Goal: Information Seeking & Learning: Learn about a topic

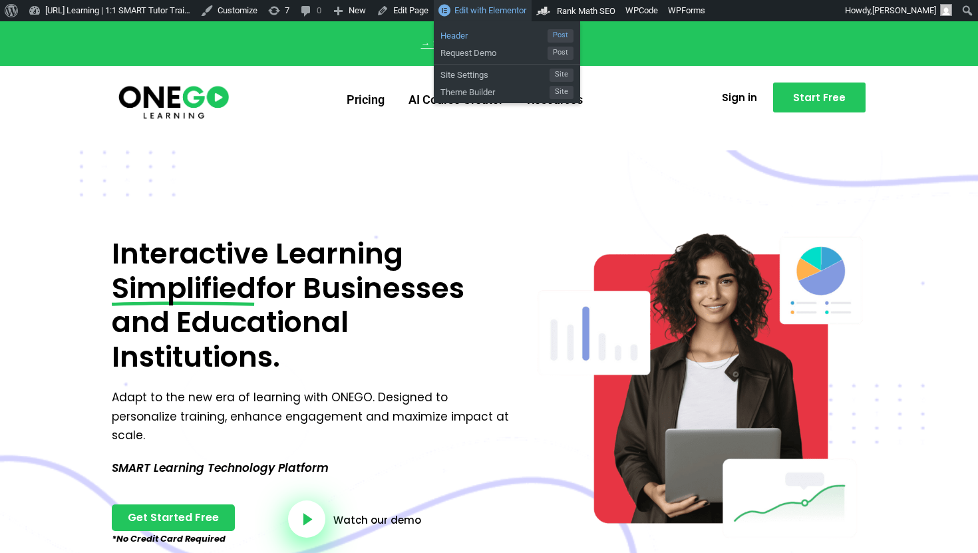
click at [501, 39] on span "Header" at bounding box center [493, 33] width 107 height 17
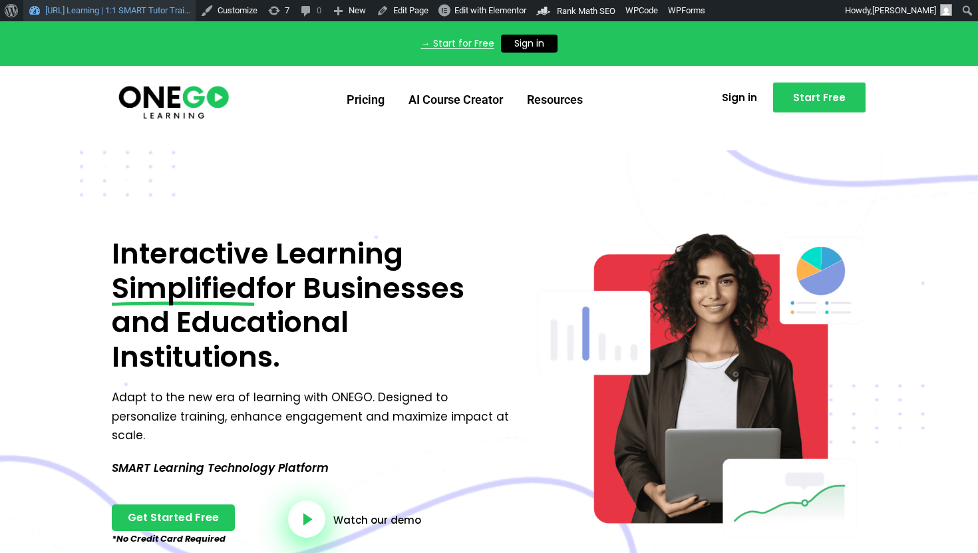
click at [88, 15] on link "[URL] Learning | 1:1 SMART Tutor Trai…" at bounding box center [109, 10] width 172 height 21
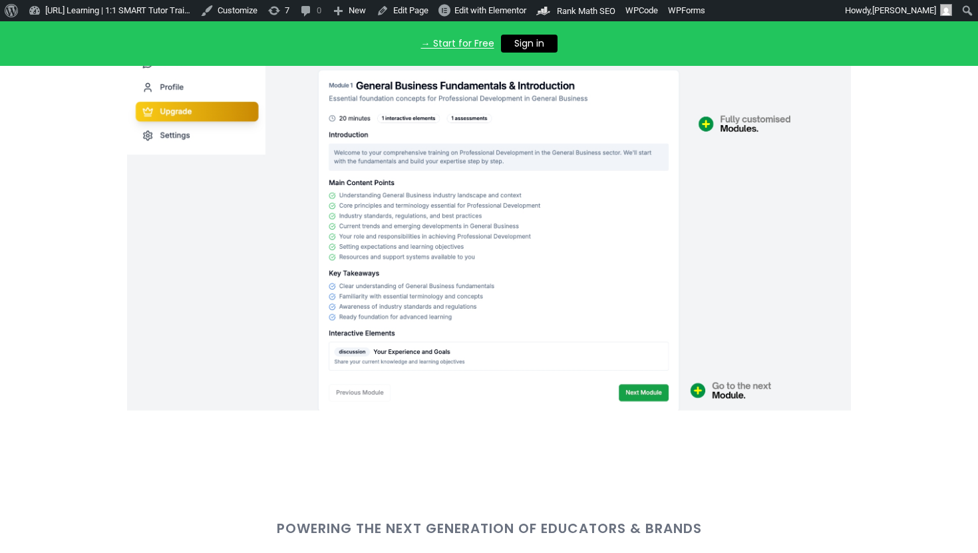
scroll to position [745, 0]
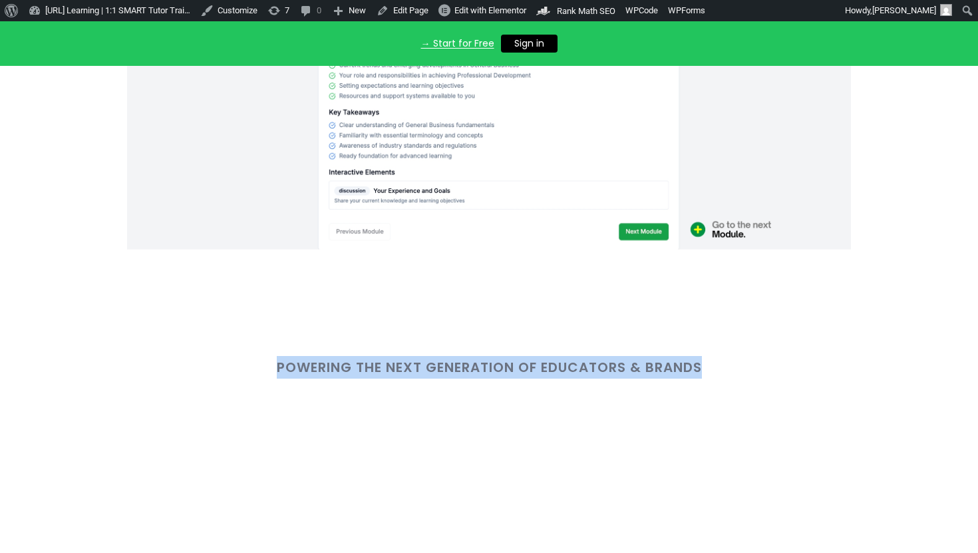
copy div "Powering the Next Generation of Educators & Brands"
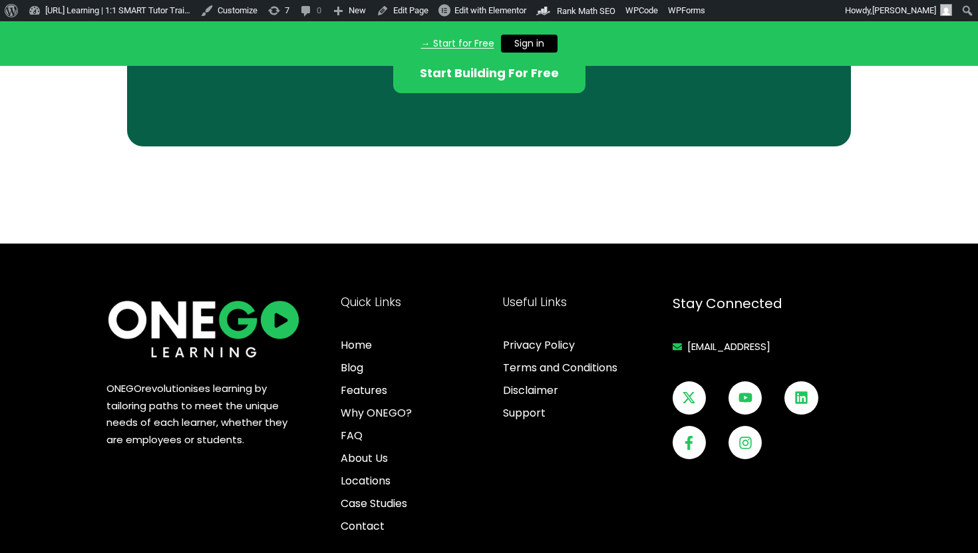
scroll to position [4469, 0]
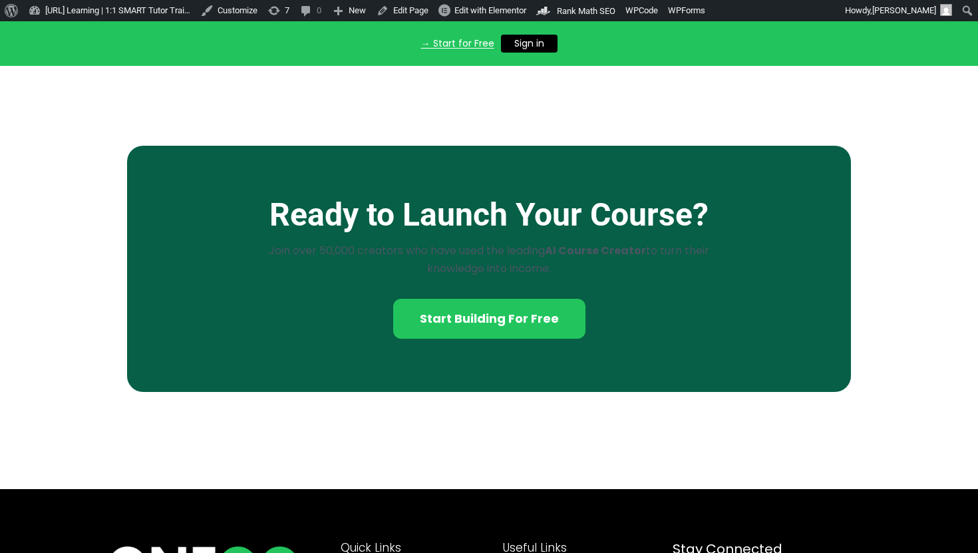
click at [417, 264] on p "Join over 50,000 creators who have used the leading AI Course Creator to turn t…" at bounding box center [488, 259] width 447 height 36
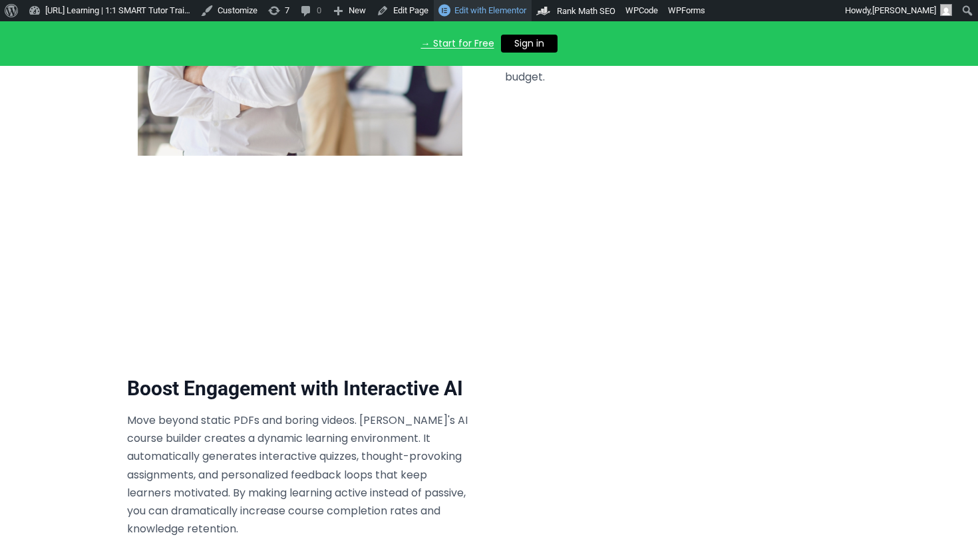
scroll to position [3160, 0]
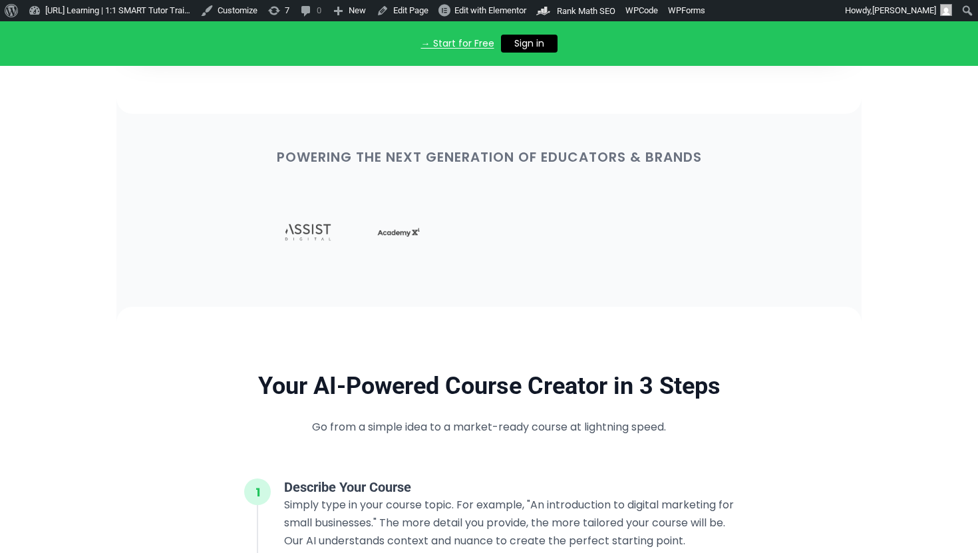
scroll to position [966, 0]
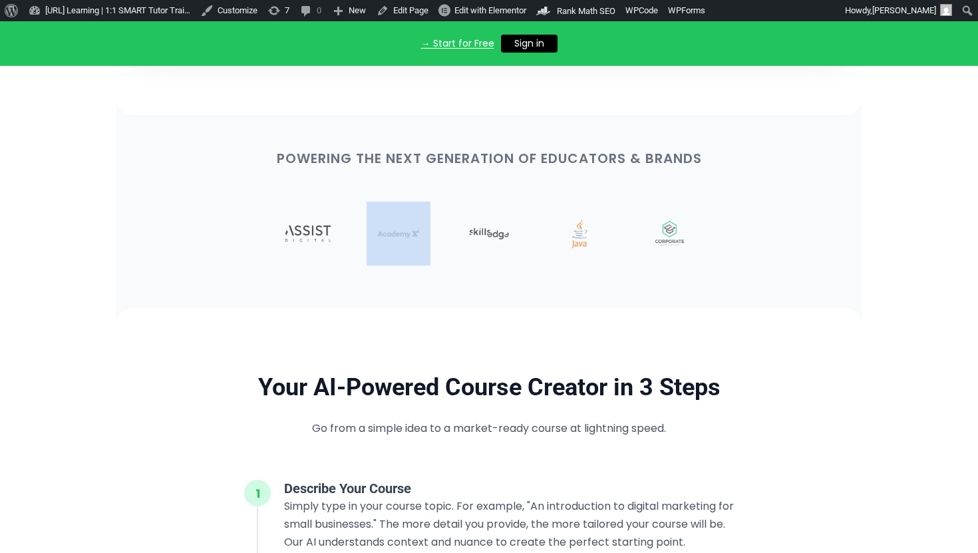
drag, startPoint x: 455, startPoint y: 229, endPoint x: 375, endPoint y: 229, distance: 79.8
click at [375, 229] on div at bounding box center [489, 233] width 724 height 85
click at [375, 229] on img at bounding box center [398, 234] width 64 height 64
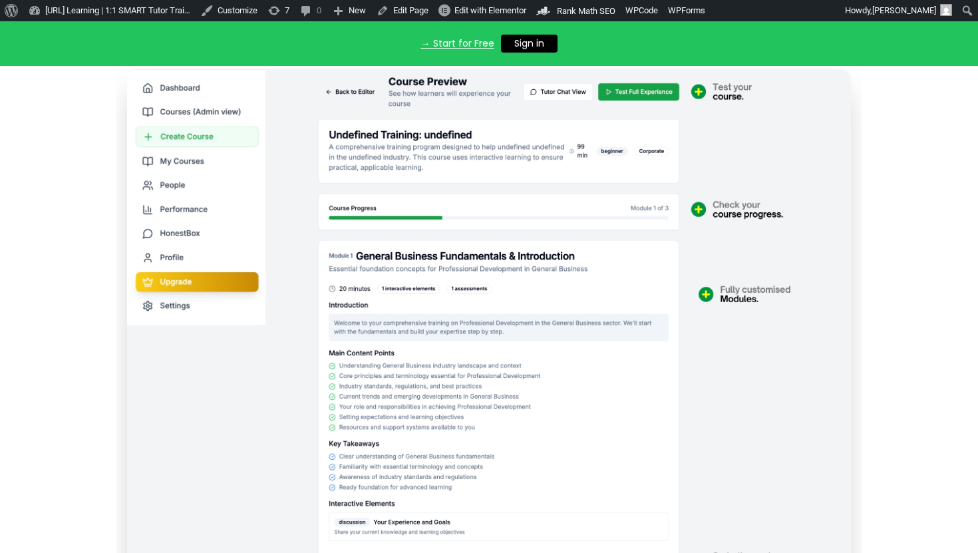
scroll to position [545, 0]
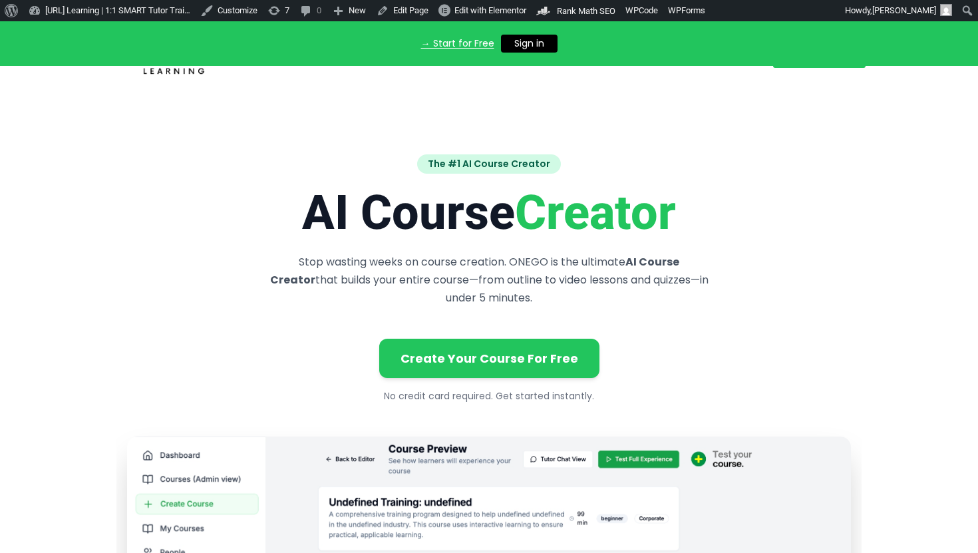
scroll to position [4, 0]
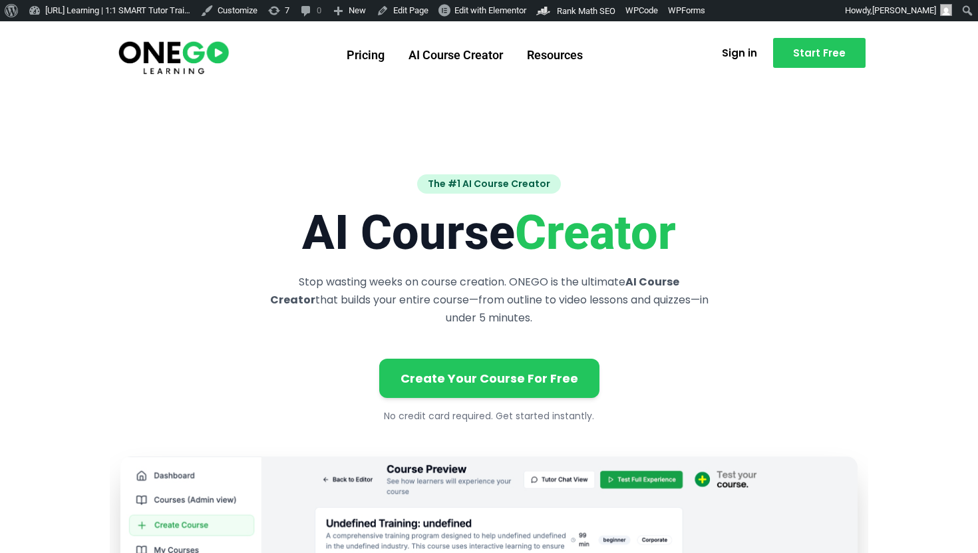
scroll to position [20, 0]
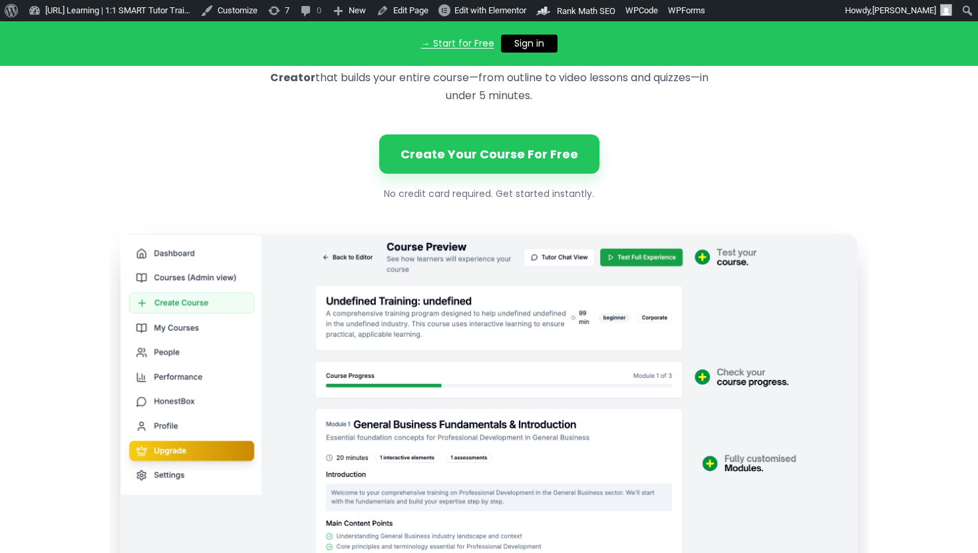
scroll to position [257, 0]
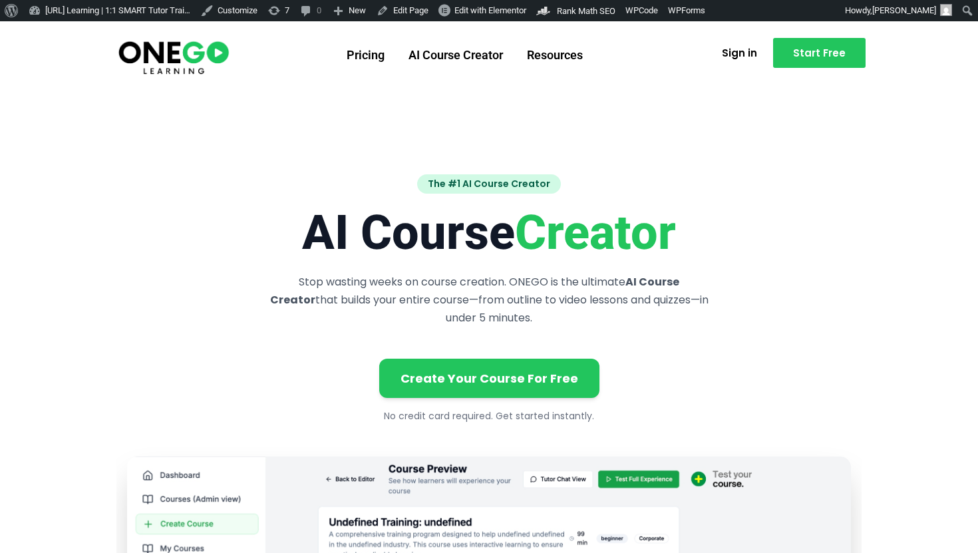
click at [101, 13] on link "[URL] Learning | 1:1 SMART Tutor Trai…" at bounding box center [109, 10] width 172 height 21
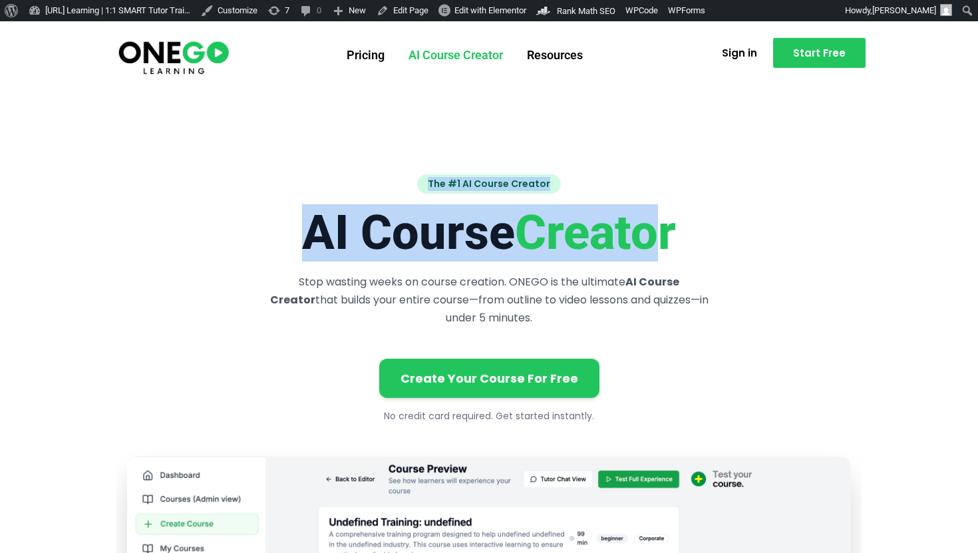
drag, startPoint x: 670, startPoint y: 205, endPoint x: 681, endPoint y: 106, distance: 99.1
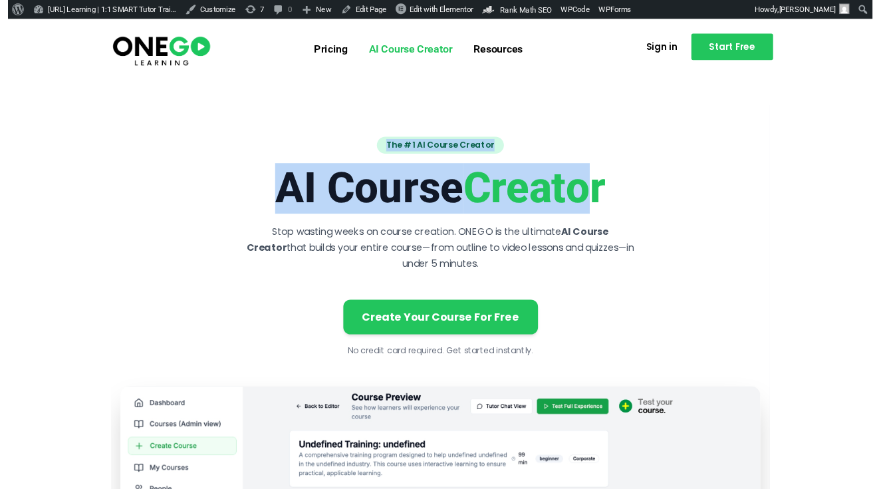
scroll to position [18, 0]
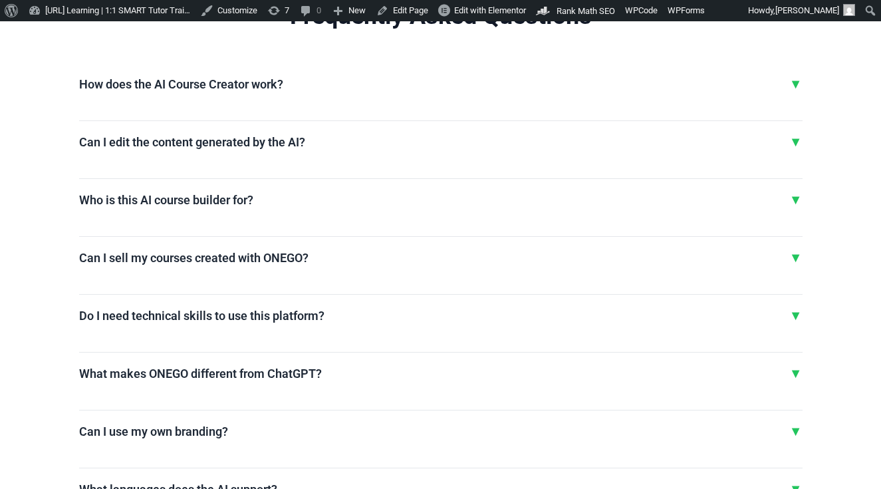
scroll to position [3150, 0]
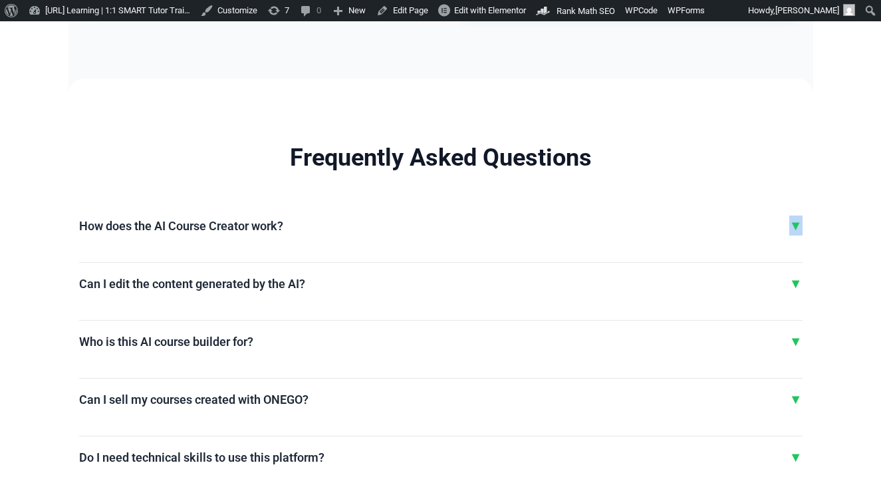
drag, startPoint x: 781, startPoint y: 228, endPoint x: 842, endPoint y: 266, distance: 71.4
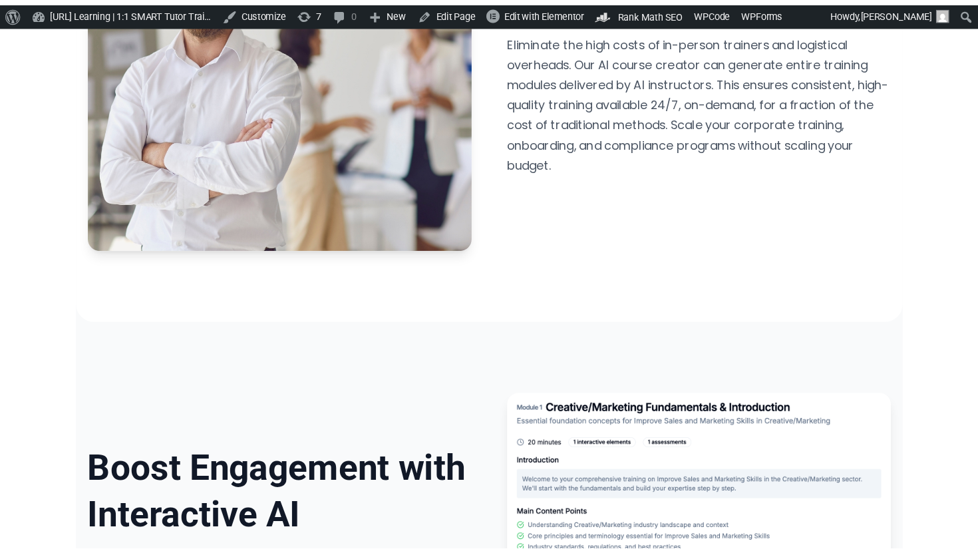
scroll to position [2441, 0]
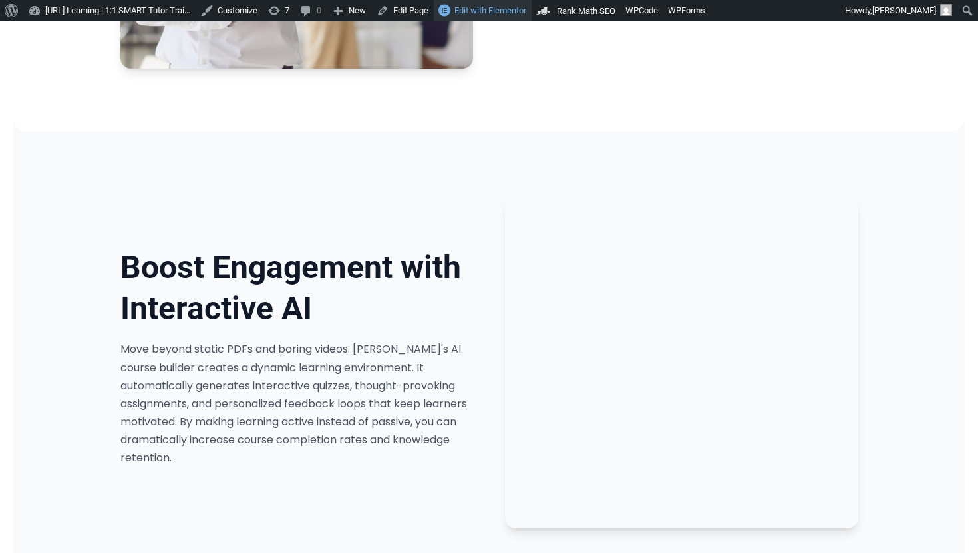
scroll to position [2332, 0]
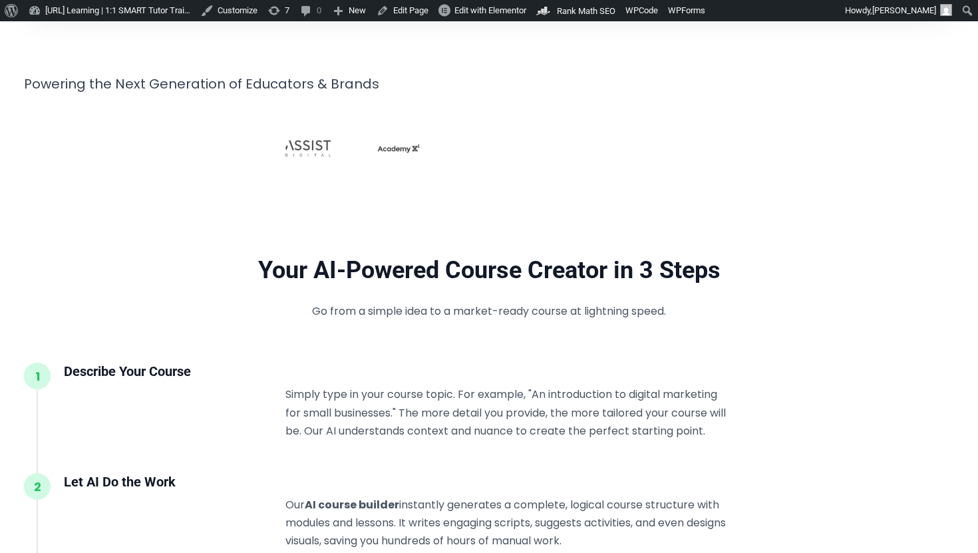
scroll to position [1147, 0]
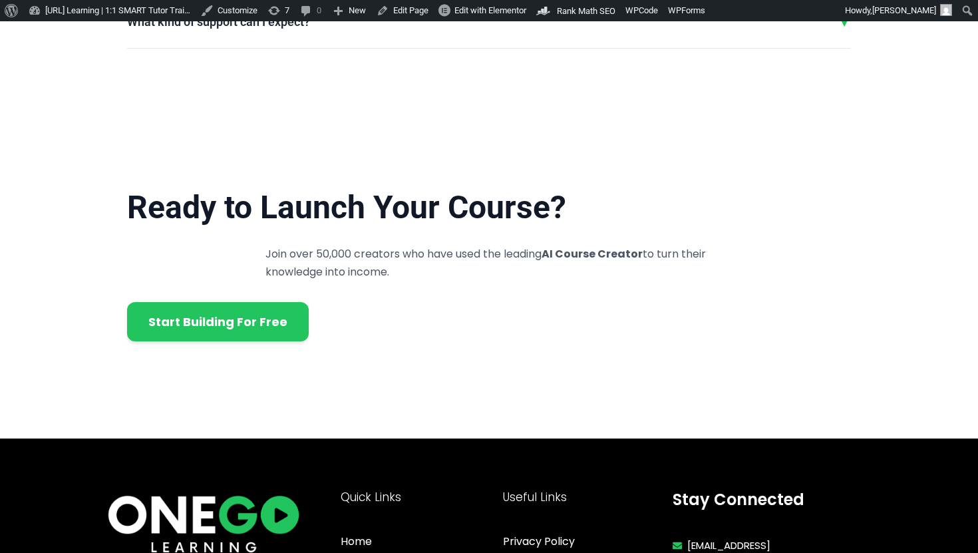
scroll to position [3028, 0]
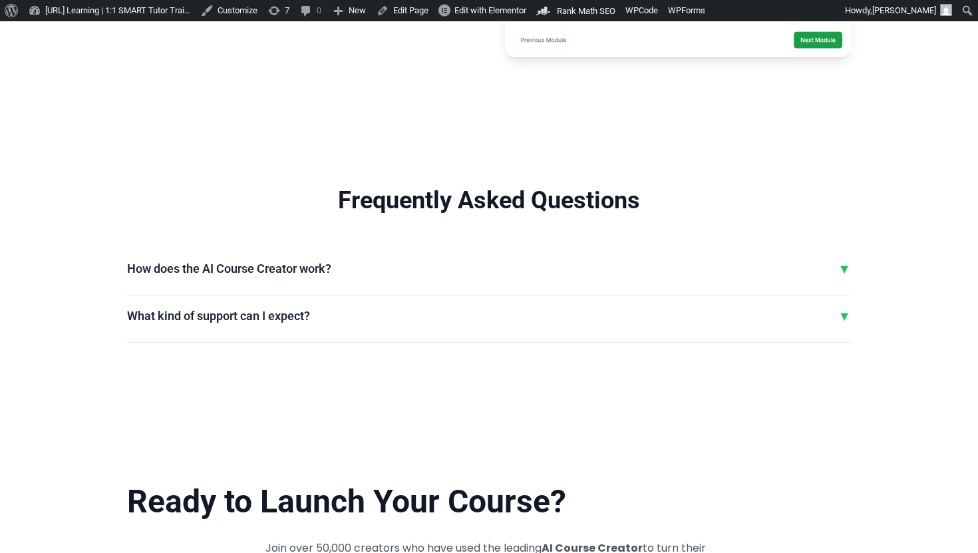
click at [417, 321] on div "What kind of support can I expect? ▼" at bounding box center [489, 316] width 724 height 20
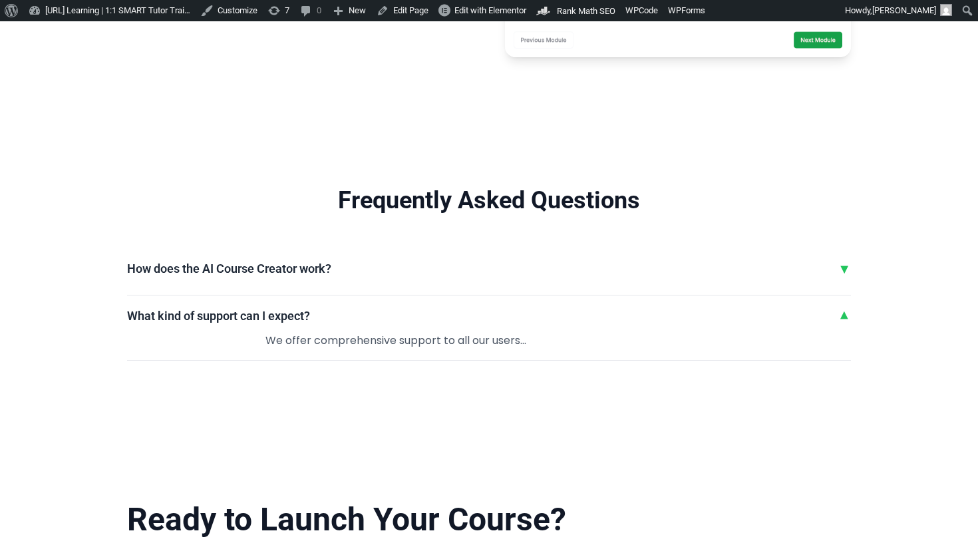
click at [417, 321] on div "What kind of support can I expect? ▼" at bounding box center [489, 316] width 724 height 20
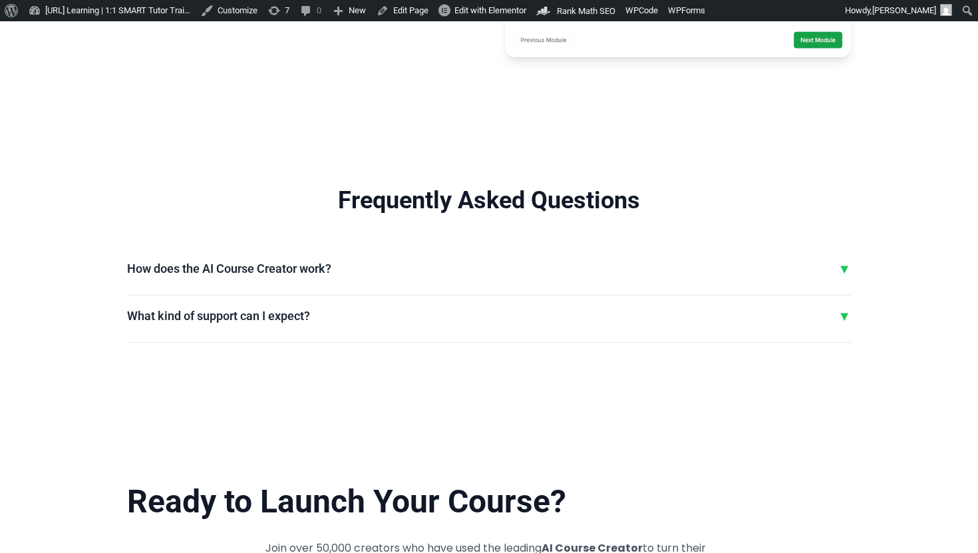
click at [430, 281] on div "How does the AI Course Creator work? ▼ Our AI-powered course creator uses advan…" at bounding box center [489, 277] width 724 height 37
click at [428, 271] on div "How does the AI Course Creator work? ▼" at bounding box center [489, 269] width 724 height 20
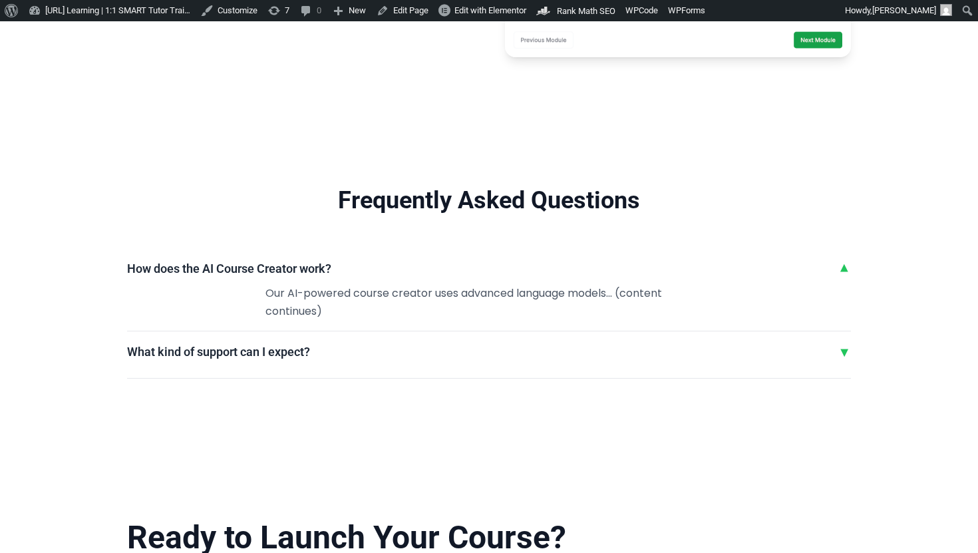
click at [428, 271] on div "How does the AI Course Creator work? ▼" at bounding box center [489, 269] width 724 height 20
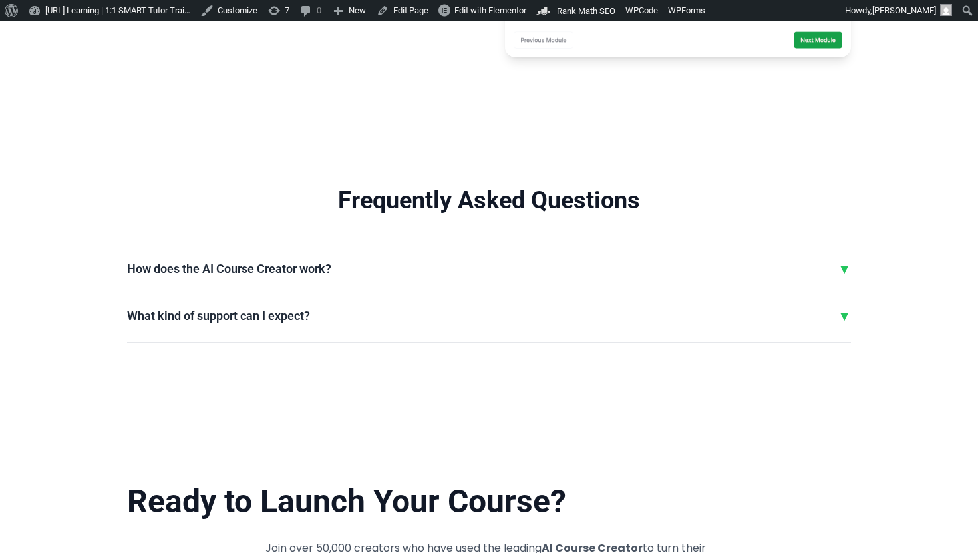
click at [403, 310] on div "What kind of support can I expect? ▼" at bounding box center [489, 316] width 724 height 20
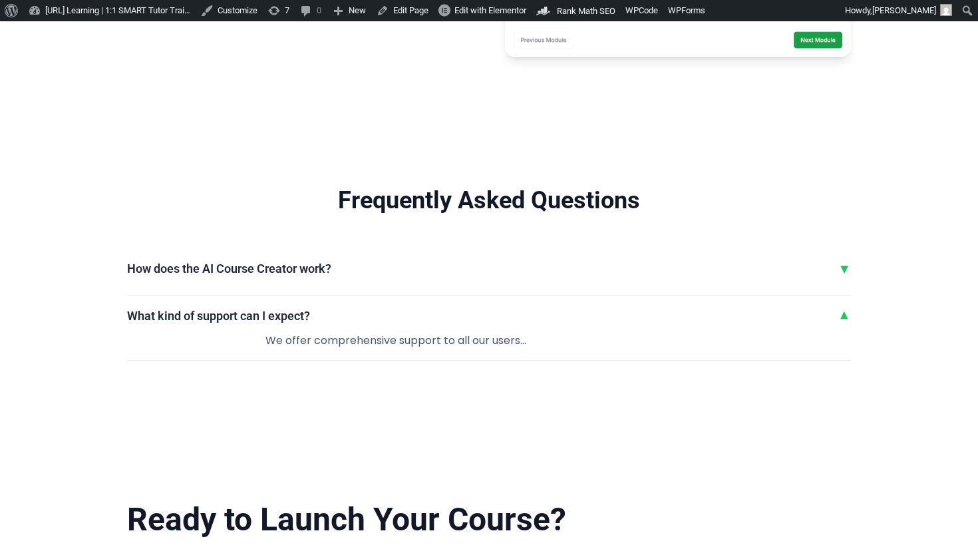
click at [400, 287] on div "How does the AI Course Creator work? ▼ Our AI-powered course creator uses advan…" at bounding box center [489, 277] width 724 height 37
click at [331, 273] on h3 "How does the AI Course Creator work?" at bounding box center [229, 268] width 204 height 15
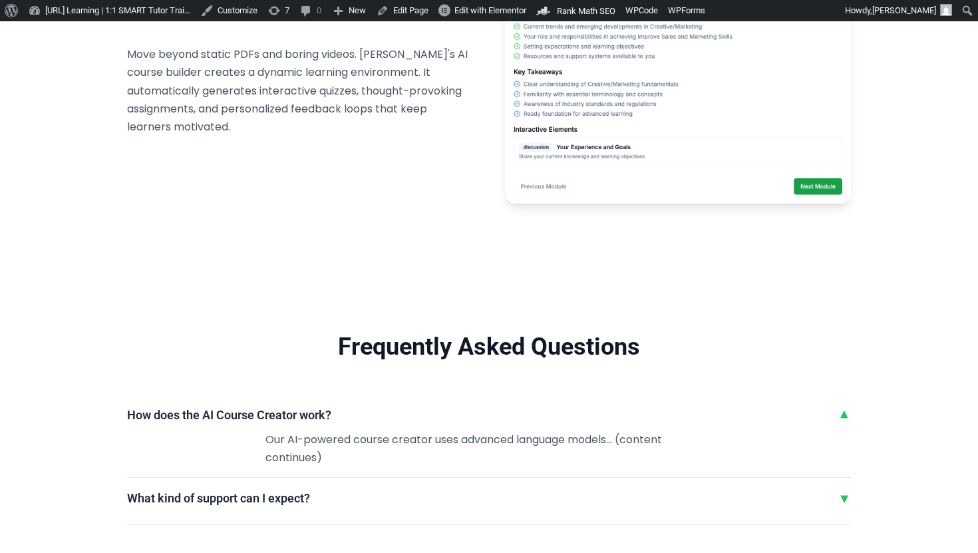
scroll to position [2639, 0]
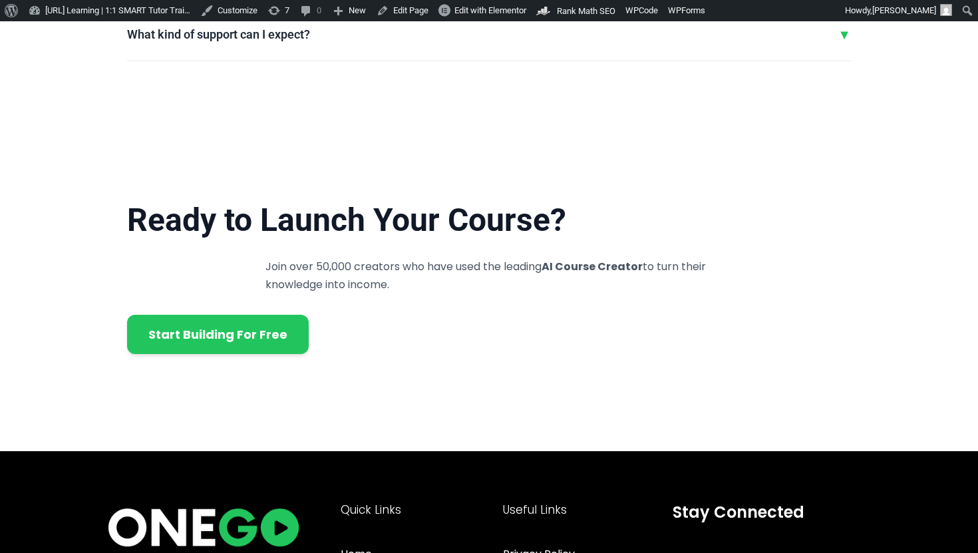
click at [334, 273] on p "Join over 50,000 creators who have used the leading AI Course Creator to turn t…" at bounding box center [488, 275] width 447 height 36
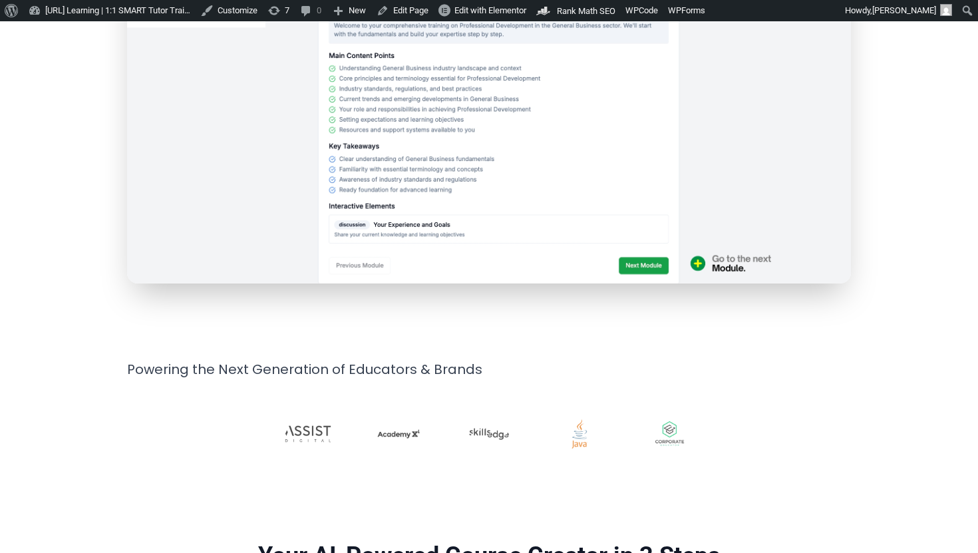
scroll to position [0, 0]
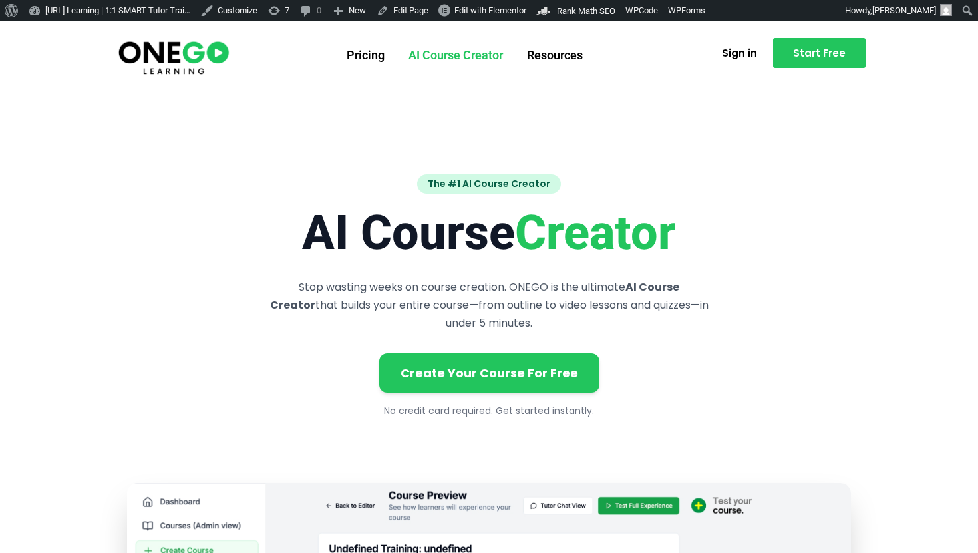
click at [435, 57] on link "AI Course Creator" at bounding box center [455, 55] width 118 height 35
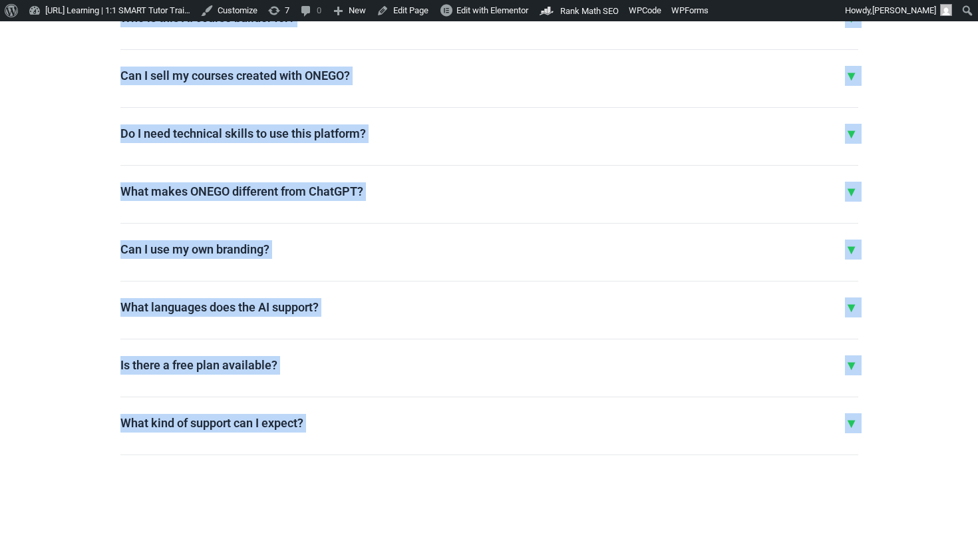
scroll to position [3483, 0]
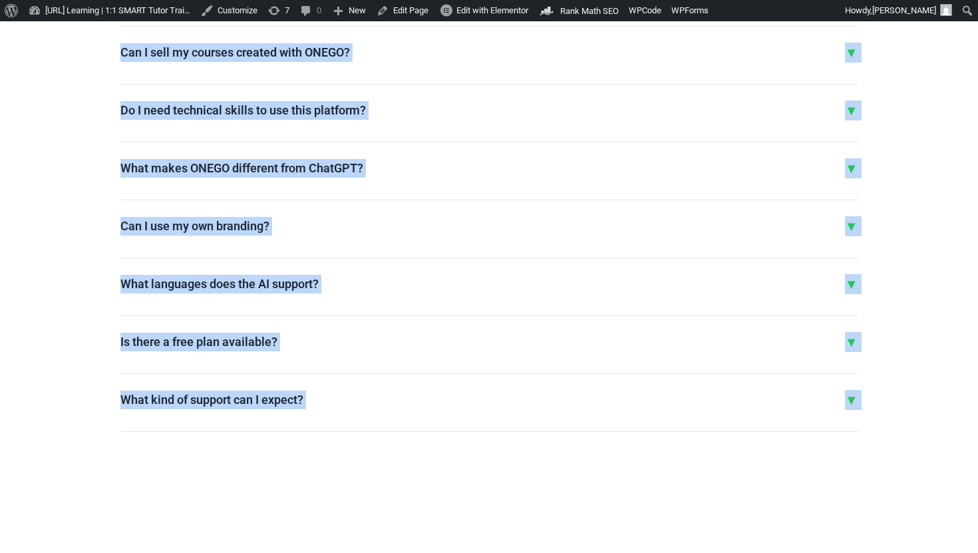
drag, startPoint x: 258, startPoint y: 37, endPoint x: 578, endPoint y: 521, distance: 580.8
click at [856, 410] on div "▼" at bounding box center [851, 400] width 13 height 20
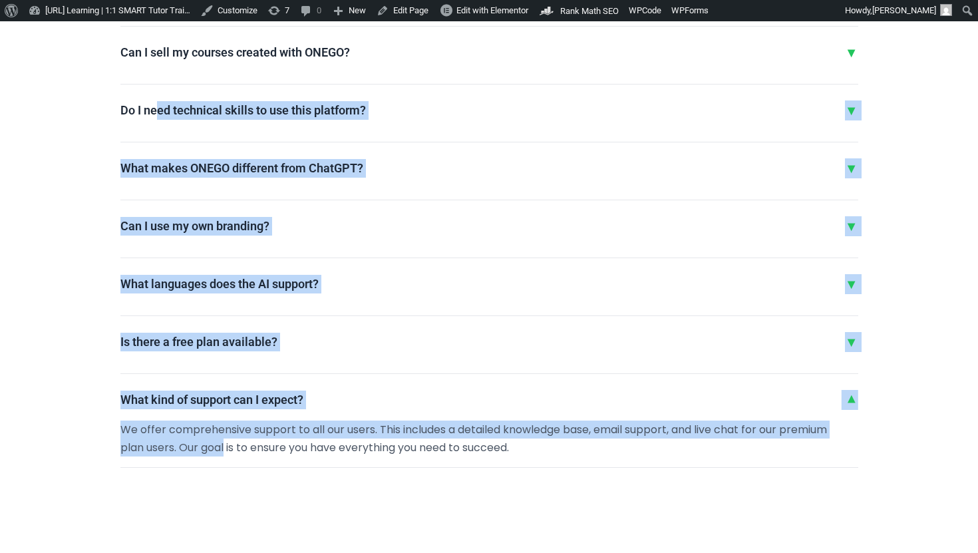
drag, startPoint x: 843, startPoint y: 457, endPoint x: 150, endPoint y: 94, distance: 781.7
click at [153, 103] on div "How does the AI Course Creator work? ▼ Our AI-powered course creator uses advan…" at bounding box center [489, 166] width 738 height 604
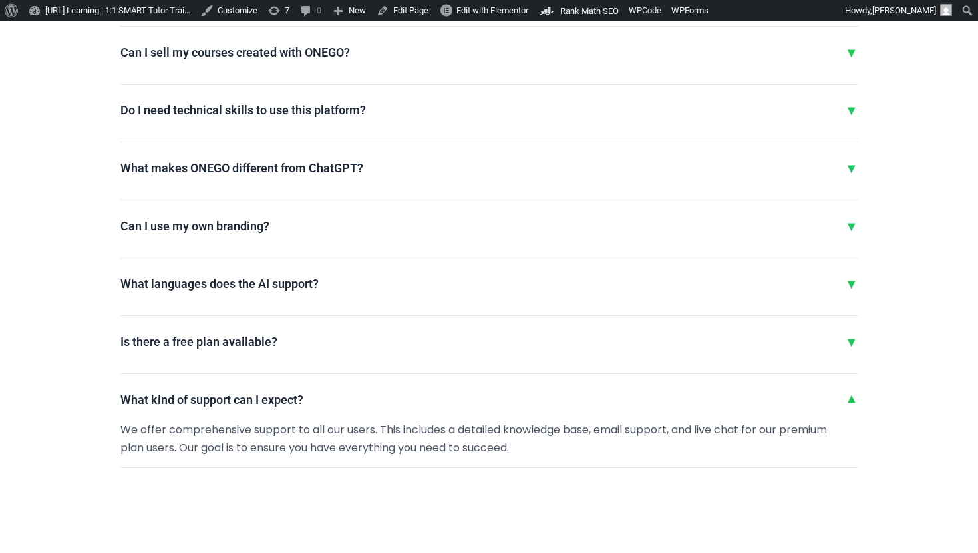
click at [150, 84] on div "Can I sell my courses created with ONEGO? ▼ Yes! Our platform includes built-in…" at bounding box center [489, 60] width 738 height 47
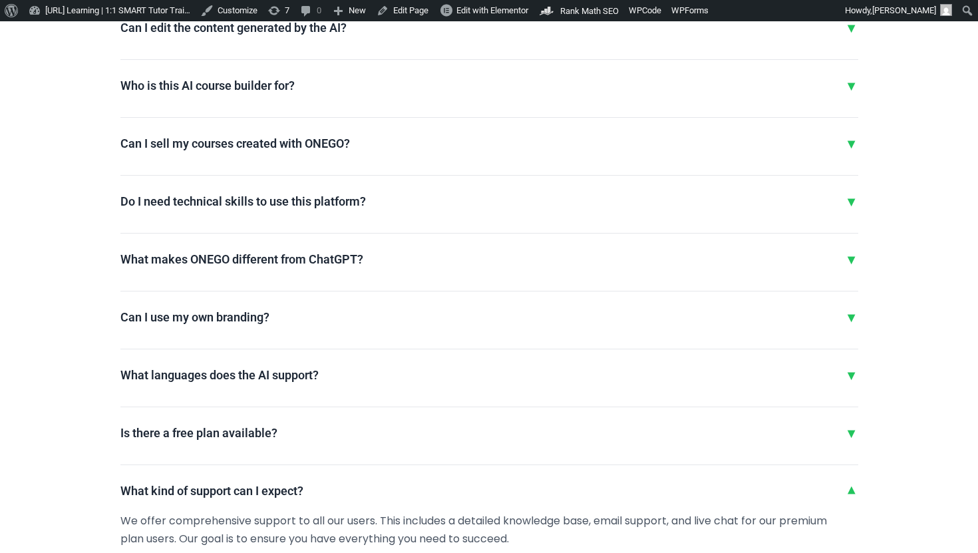
scroll to position [3374, 0]
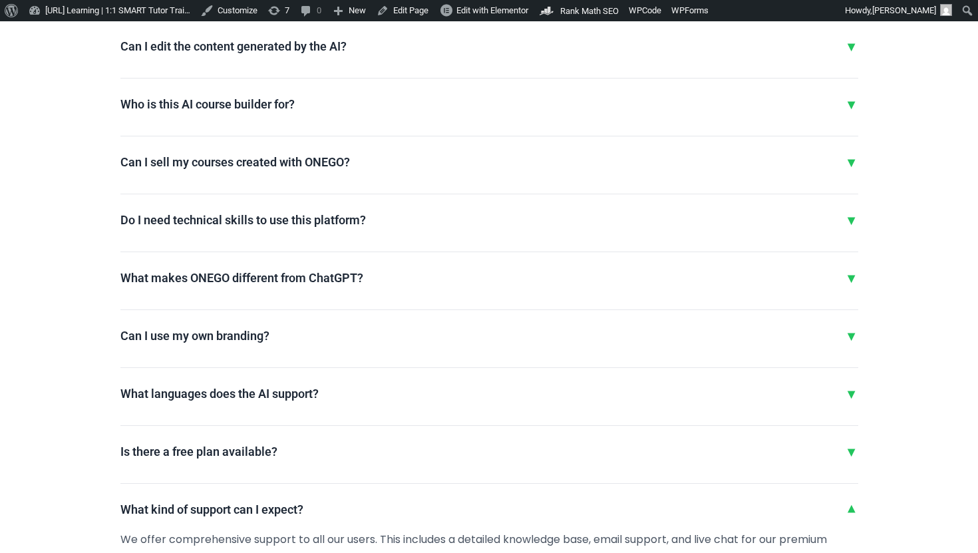
click at [850, 519] on div "▼" at bounding box center [851, 509] width 13 height 20
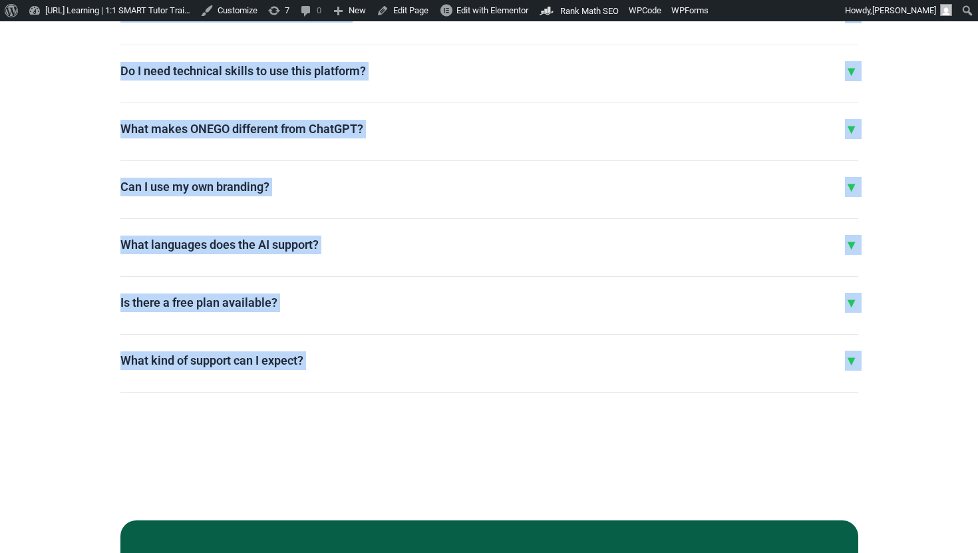
scroll to position [3546, 0]
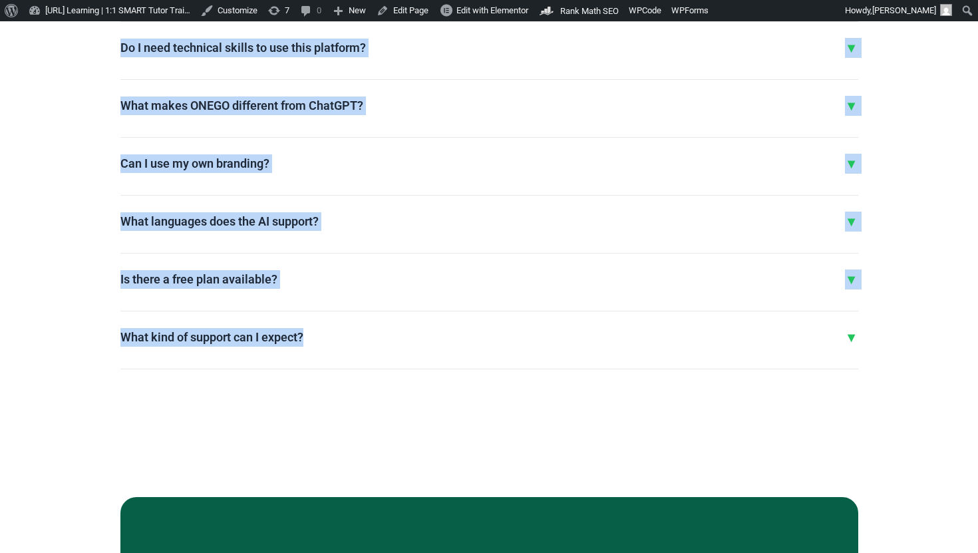
drag, startPoint x: 65, startPoint y: 156, endPoint x: 574, endPoint y: 368, distance: 551.5
click at [574, 368] on section "Frequently Asked Questions How does the AI Course Creator work? ▼ Our AI-powere…" at bounding box center [489, 52] width 978 height 759
copy div "How does the AI Course Creator work? ▼ Our AI-powered course creator uses advan…"
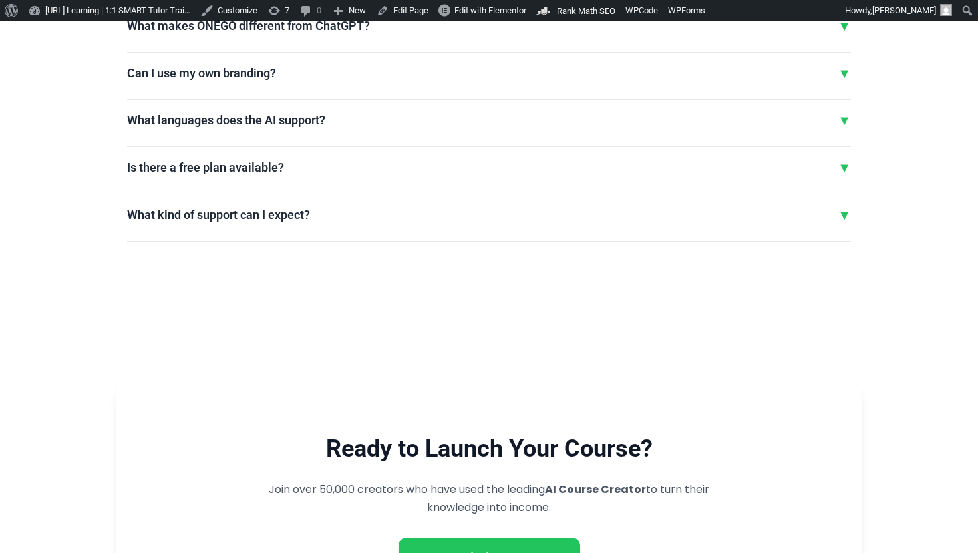
scroll to position [3540, 0]
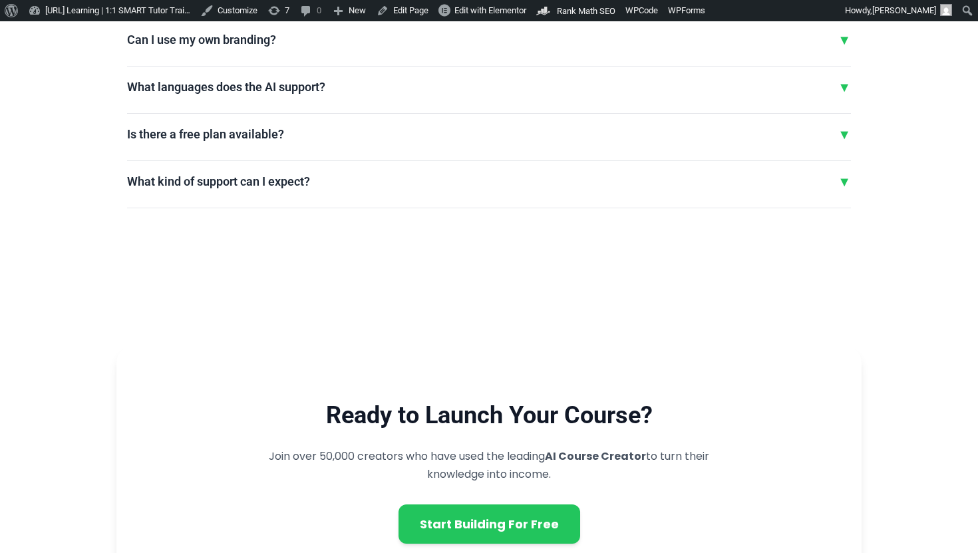
click at [322, 172] on div "What kind of support can I expect? ▼" at bounding box center [489, 182] width 724 height 20
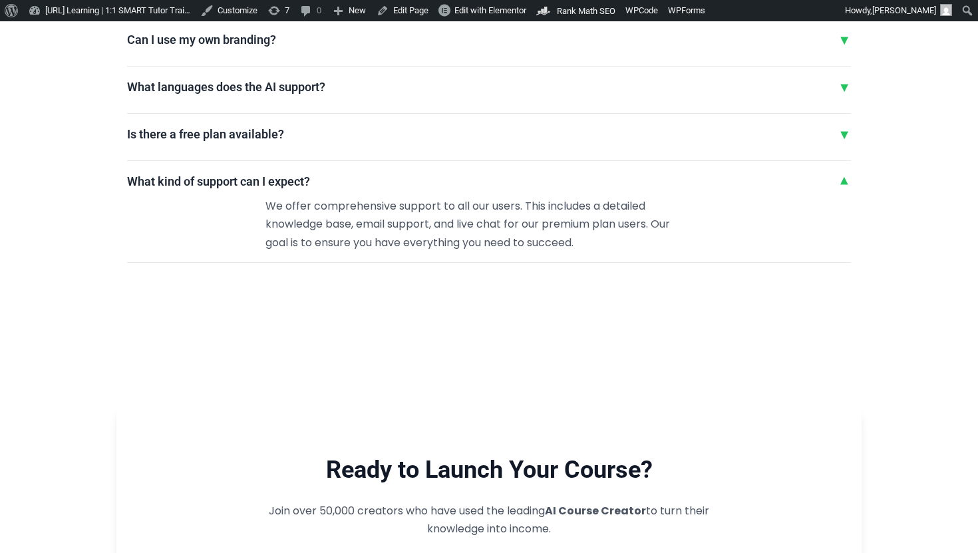
click at [322, 150] on div "Is there a free plan available? ▼ Yes, you can get started with our AI Course C…" at bounding box center [489, 142] width 724 height 37
click at [303, 138] on div "Is there a free plan available? ▼" at bounding box center [489, 134] width 724 height 20
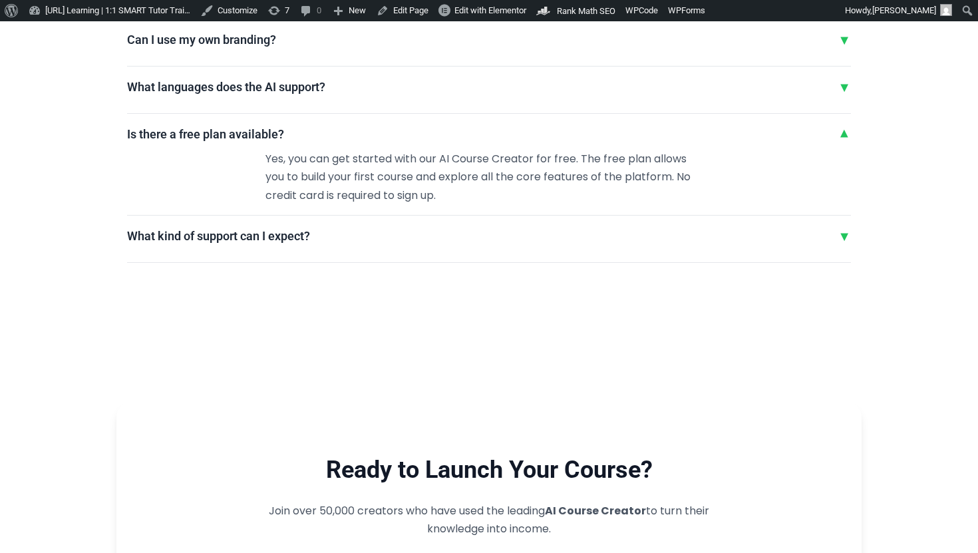
click at [364, 96] on div "What languages does the AI support? ▼" at bounding box center [489, 87] width 724 height 20
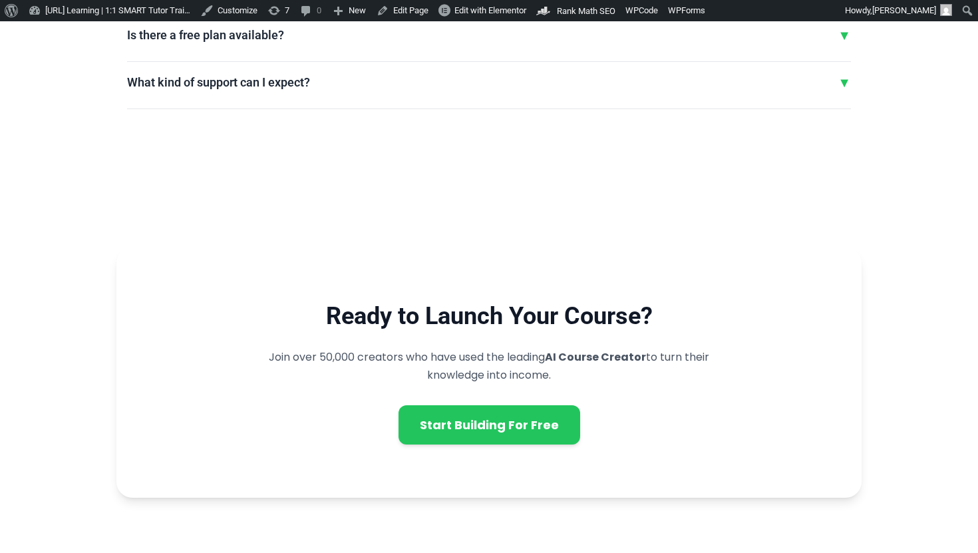
scroll to position [3710, 0]
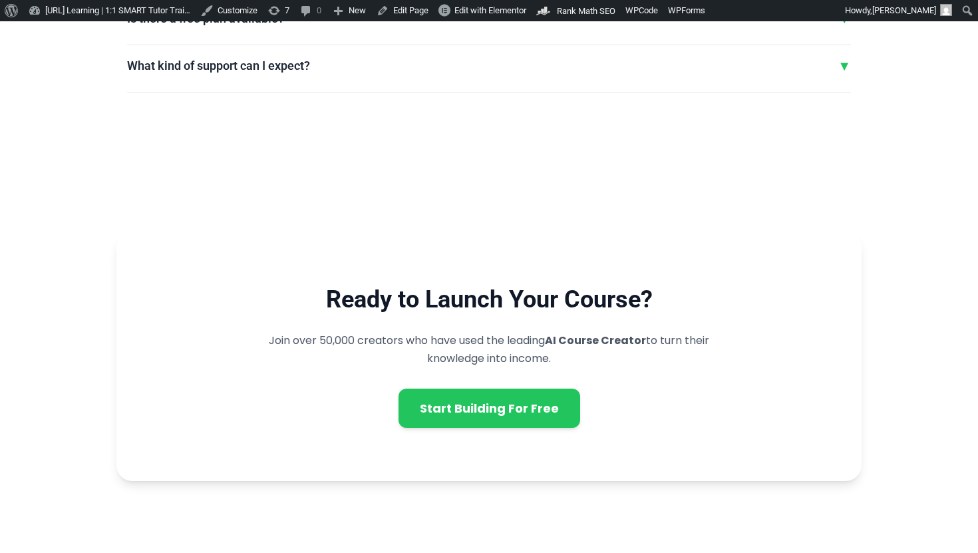
click at [350, 37] on div "Is there a free plan available? ▼ Yes, you can get started with our AI Course C…" at bounding box center [489, 27] width 724 height 37
click at [338, 61] on div "What kind of support can I expect? ▼" at bounding box center [489, 66] width 724 height 20
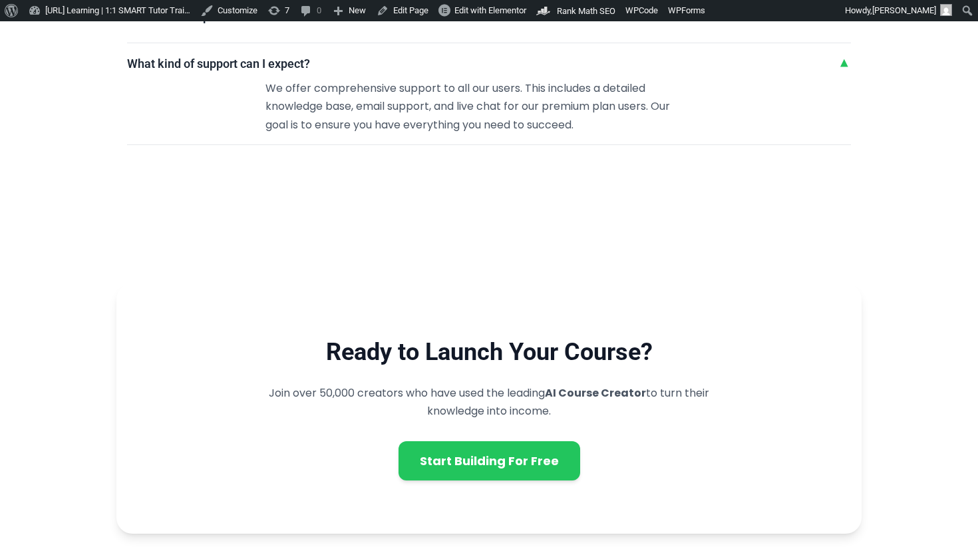
scroll to position [3656, 0]
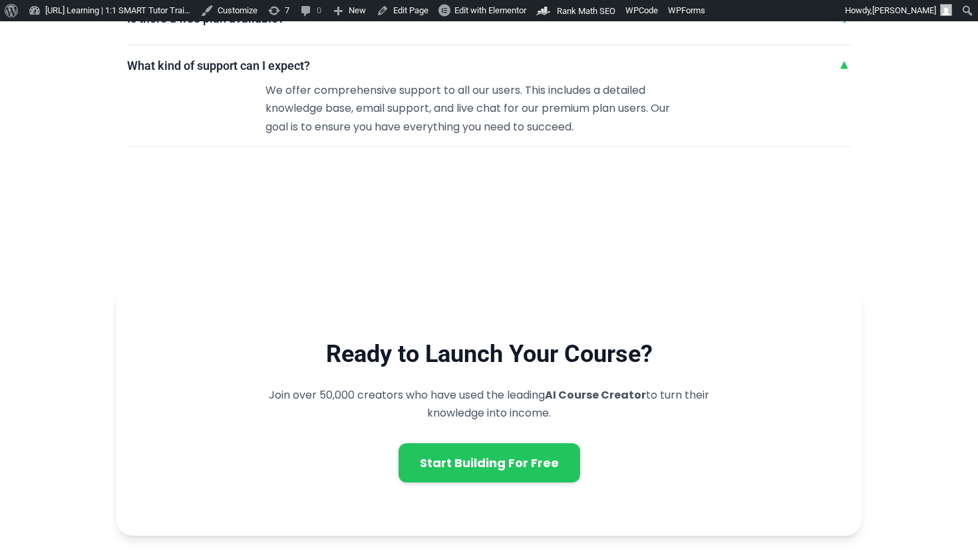
click at [332, 70] on div "What kind of support can I expect? ▼" at bounding box center [489, 66] width 724 height 20
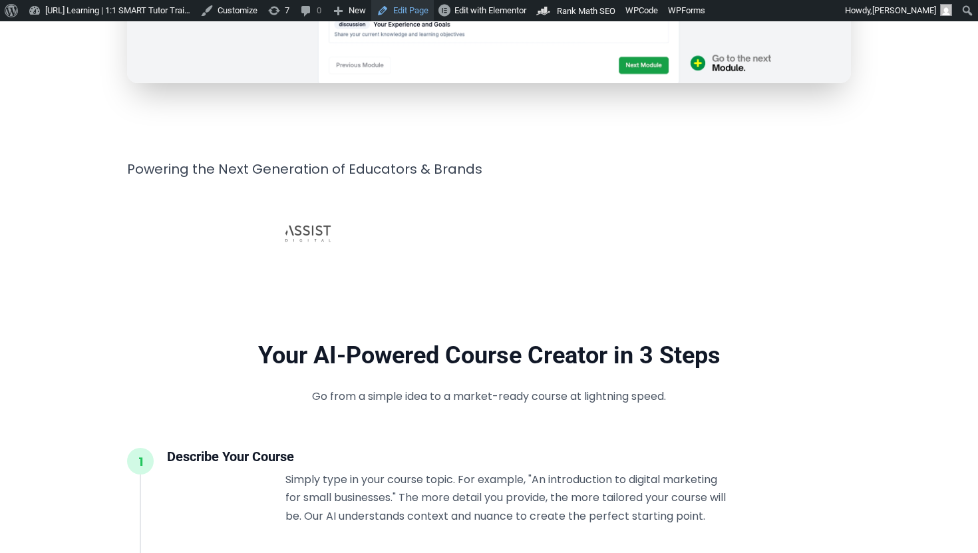
scroll to position [850, 0]
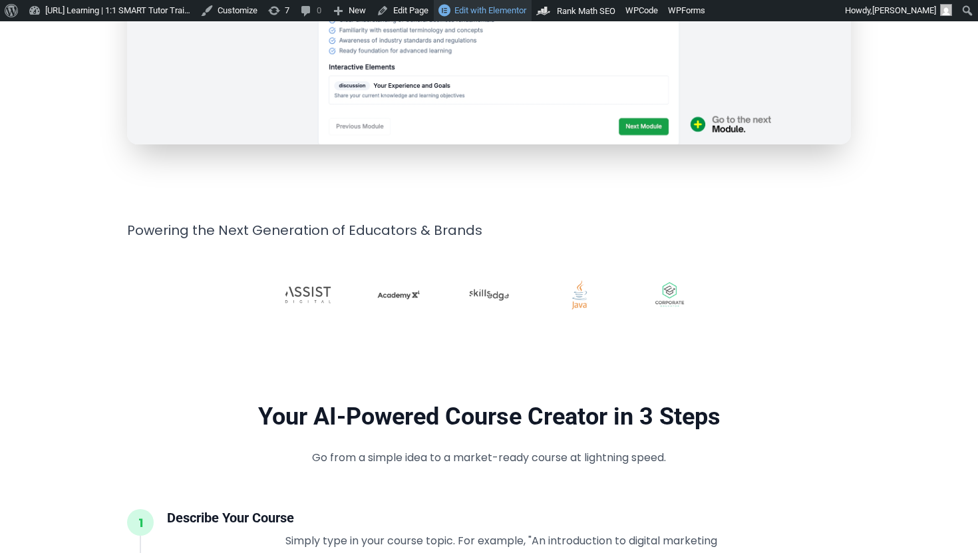
click at [526, 10] on span "Edit with Elementor" at bounding box center [490, 10] width 72 height 10
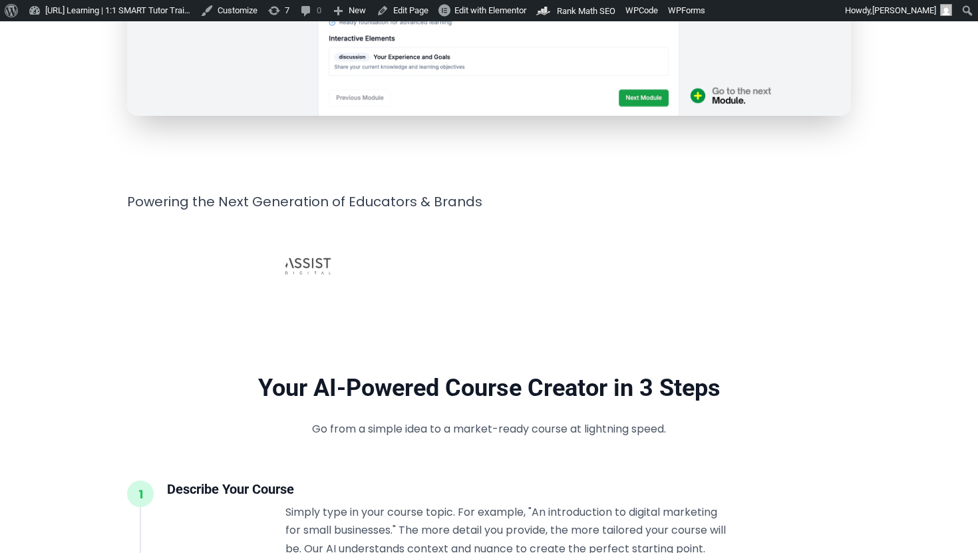
scroll to position [795, 0]
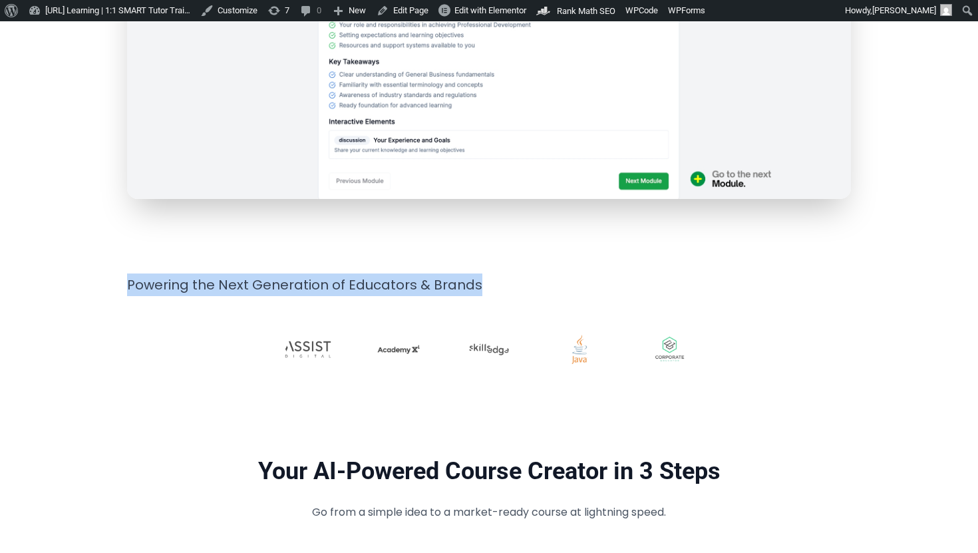
drag, startPoint x: 103, startPoint y: 279, endPoint x: 545, endPoint y: 278, distance: 441.6
click at [544, 278] on p "Powering the Next Generation of Educators & Brands" at bounding box center [489, 284] width 724 height 23
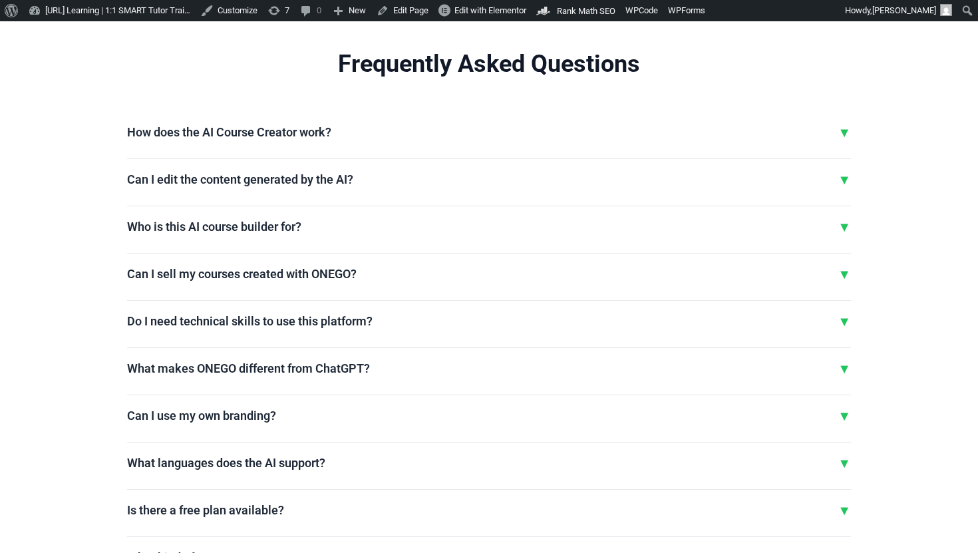
scroll to position [3167, 0]
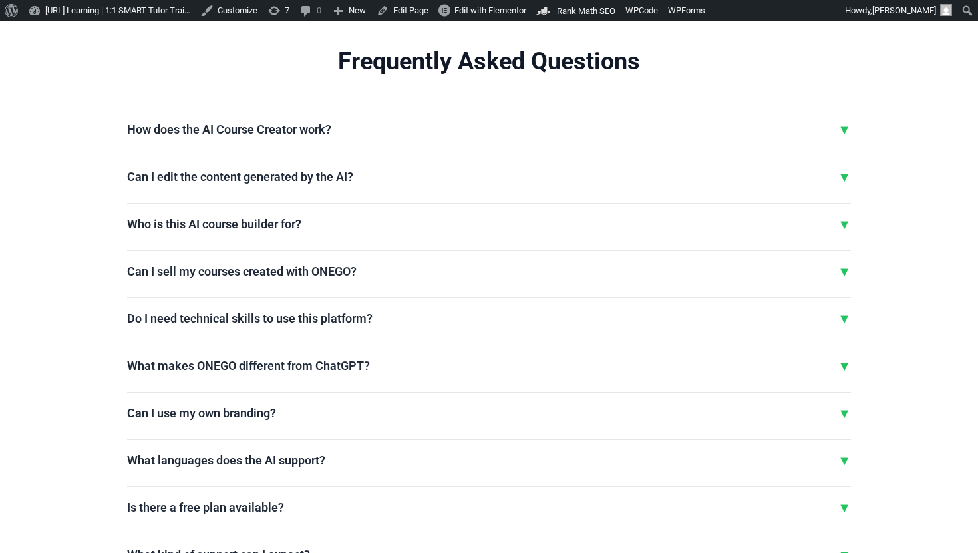
click at [543, 273] on div "Can I sell my courses created with ONEGO? ▼" at bounding box center [489, 271] width 724 height 20
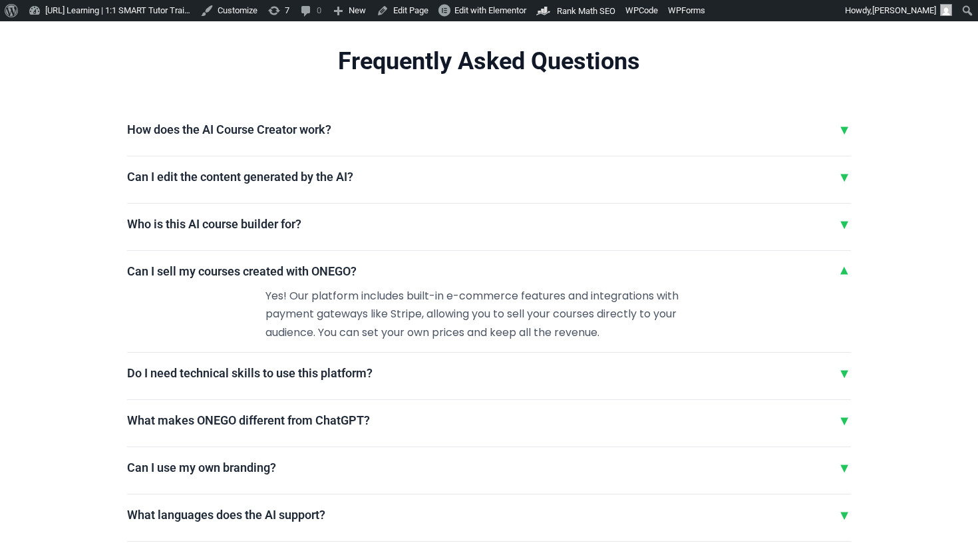
click at [543, 271] on div "Can I sell my courses created with ONEGO? ▼" at bounding box center [489, 271] width 724 height 20
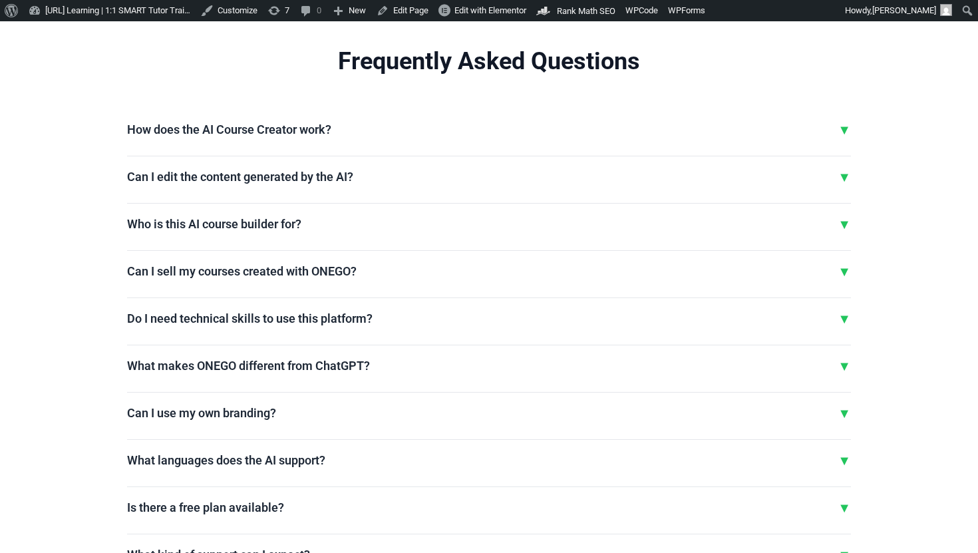
click at [420, 259] on div "How does the AI Course Creator work? ▼ Our AI-powered course creator uses advan…" at bounding box center [489, 351] width 724 height 462
click at [316, 134] on h3 "How does the AI Course Creator work?" at bounding box center [229, 129] width 204 height 15
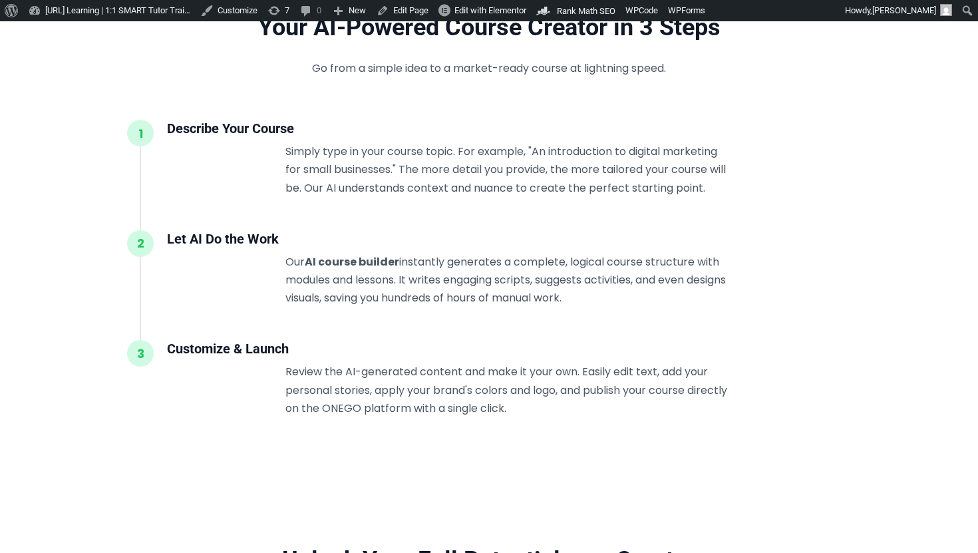
scroll to position [1640, 0]
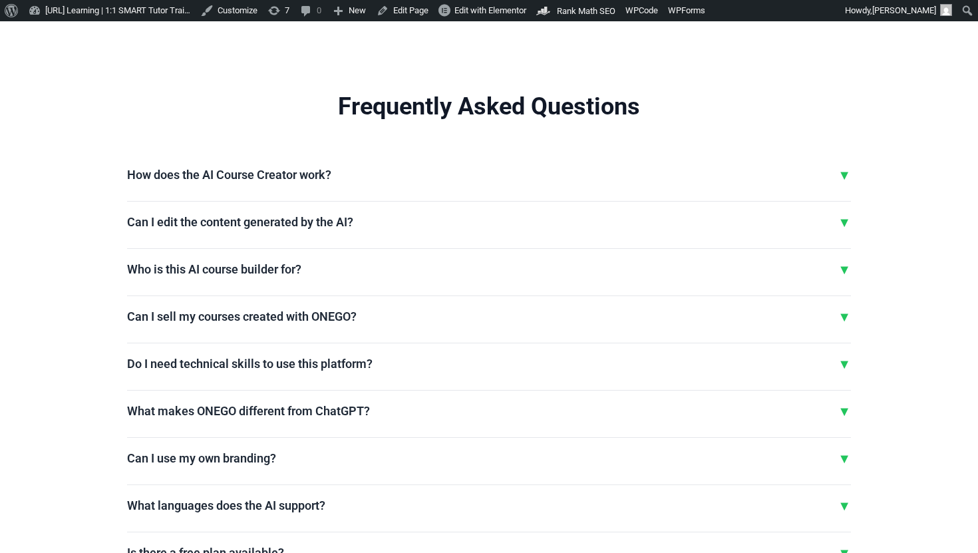
scroll to position [3125, 0]
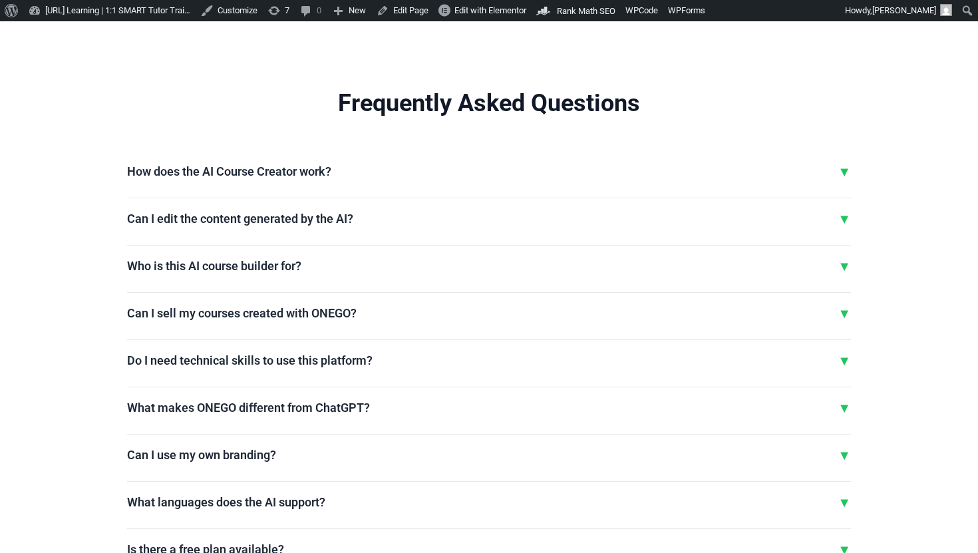
click at [263, 221] on h3 "Can I edit the content generated by the AI?" at bounding box center [240, 218] width 226 height 15
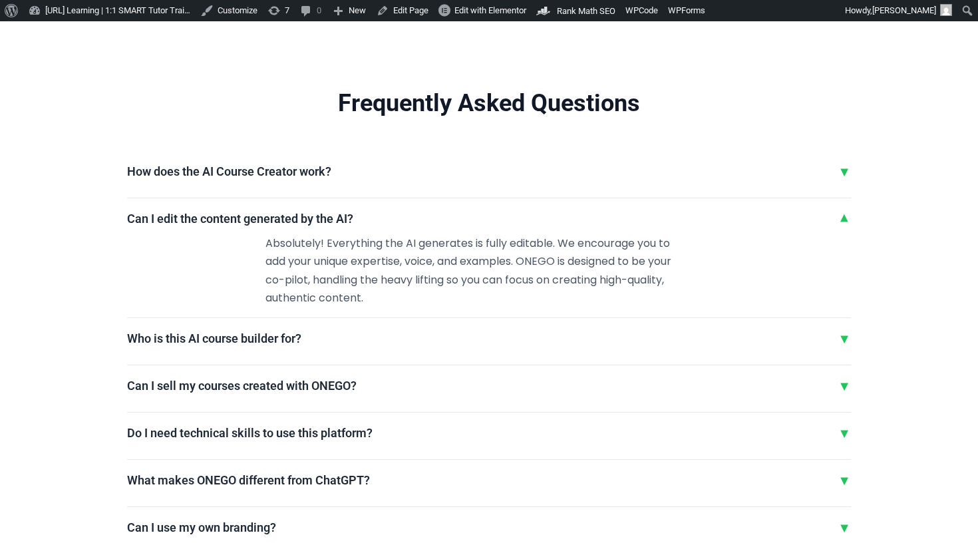
click at [293, 189] on div "How does the AI Course Creator work? ▼ Our AI-powered course creator uses advan…" at bounding box center [489, 180] width 724 height 37
click at [291, 172] on h3 "How does the AI Course Creator work?" at bounding box center [229, 171] width 204 height 15
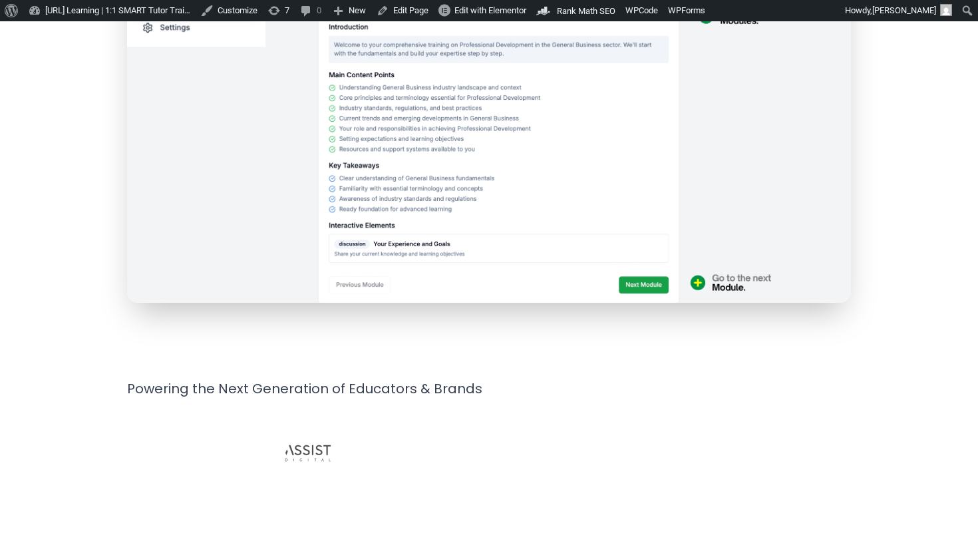
scroll to position [779, 0]
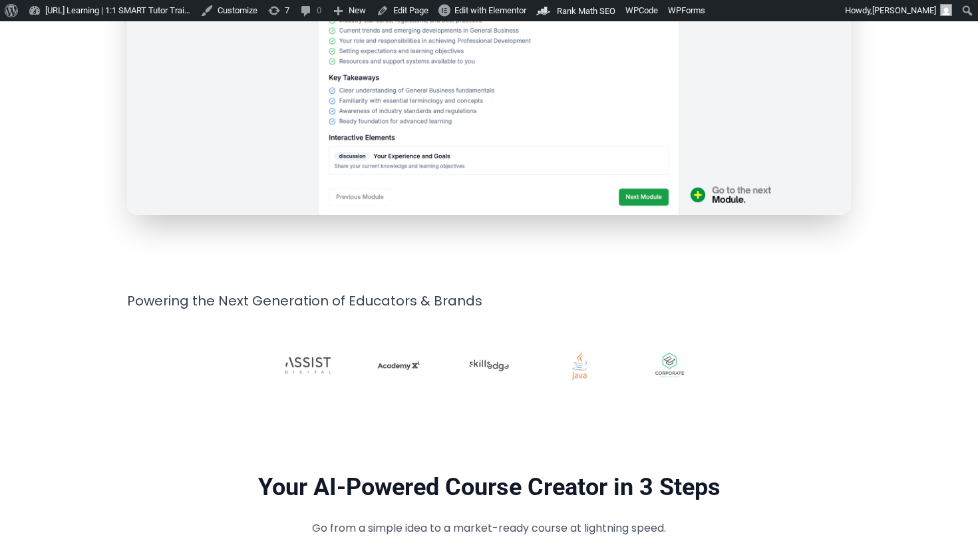
click at [154, 301] on p "Powering the Next Generation of Educators & Brands" at bounding box center [489, 300] width 724 height 23
click at [152, 301] on p "Powering the Next Generation of Educators & Brands" at bounding box center [489, 300] width 724 height 23
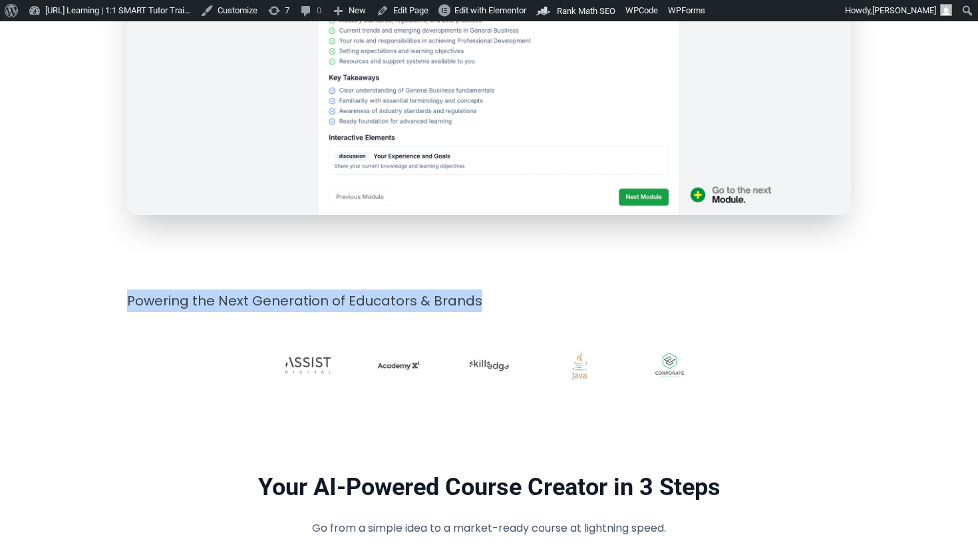
click at [152, 301] on p "Powering the Next Generation of Educators & Brands" at bounding box center [489, 300] width 724 height 23
copy div "Powering the Next Generation of Educators & Brands"
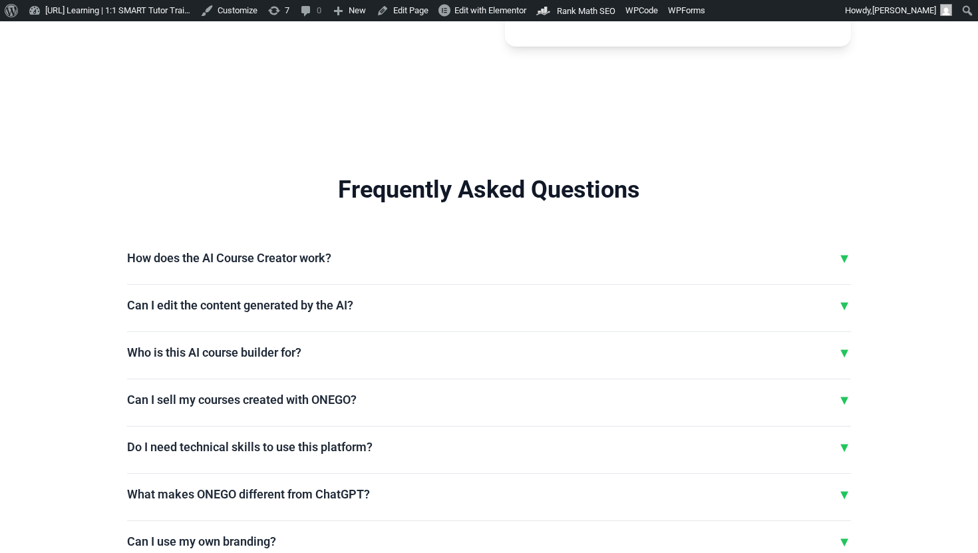
scroll to position [3196, 0]
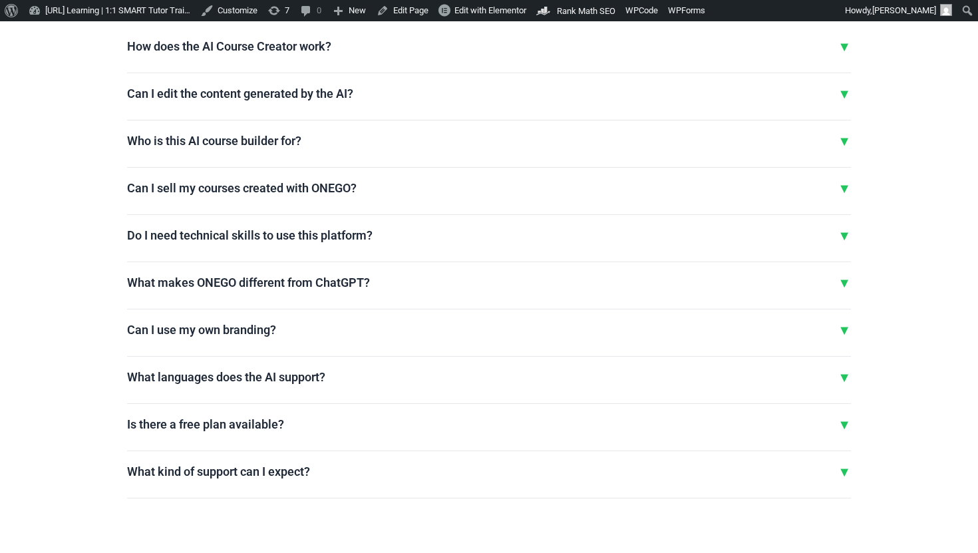
click at [294, 171] on div "How does the AI Course Creator work? ▼ Our AI-powered course creator uses advan…" at bounding box center [489, 268] width 724 height 462
click at [285, 153] on div "Who is this AI course builder for? ▼ ONEGO is for anyone looking to share their…" at bounding box center [489, 149] width 724 height 37
click at [285, 144] on h3 "Who is this AI course builder for?" at bounding box center [214, 140] width 174 height 15
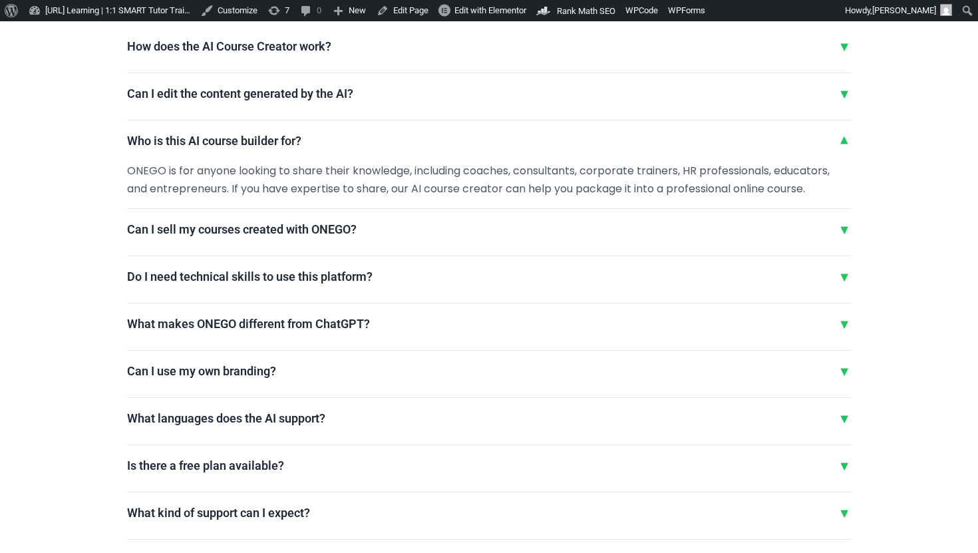
click at [285, 144] on h3 "Who is this AI course builder for?" at bounding box center [214, 140] width 174 height 15
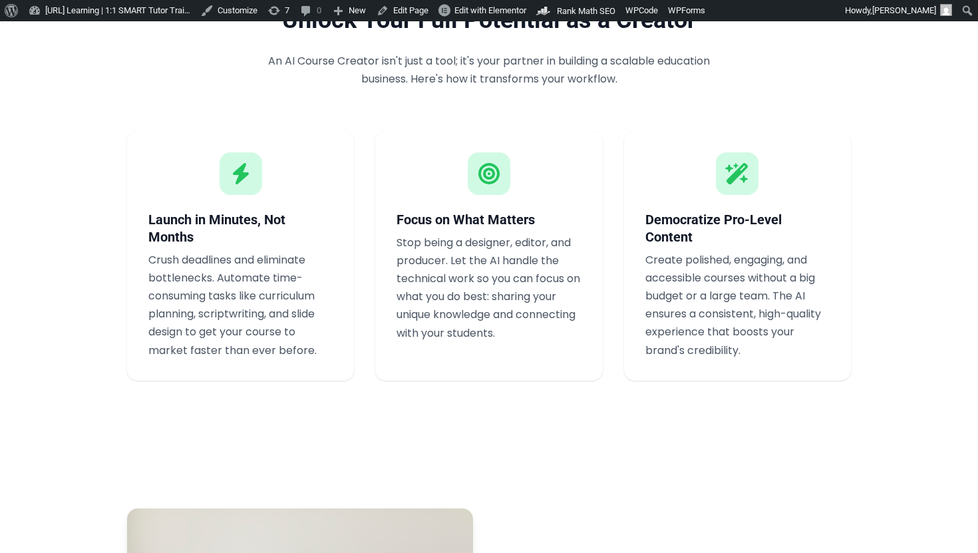
scroll to position [1594, 0]
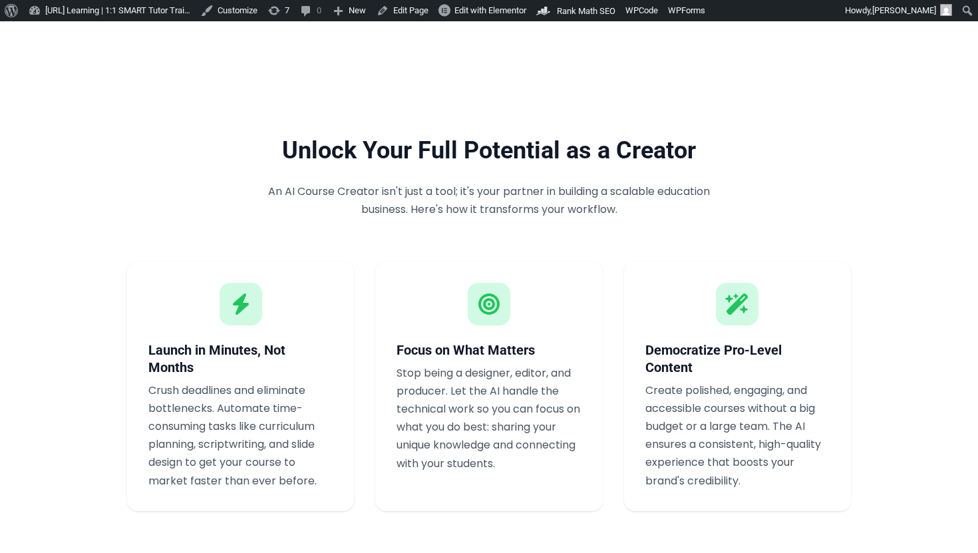
click at [385, 135] on h2 "Unlock Your Full Potential as a Creator" at bounding box center [489, 150] width 724 height 31
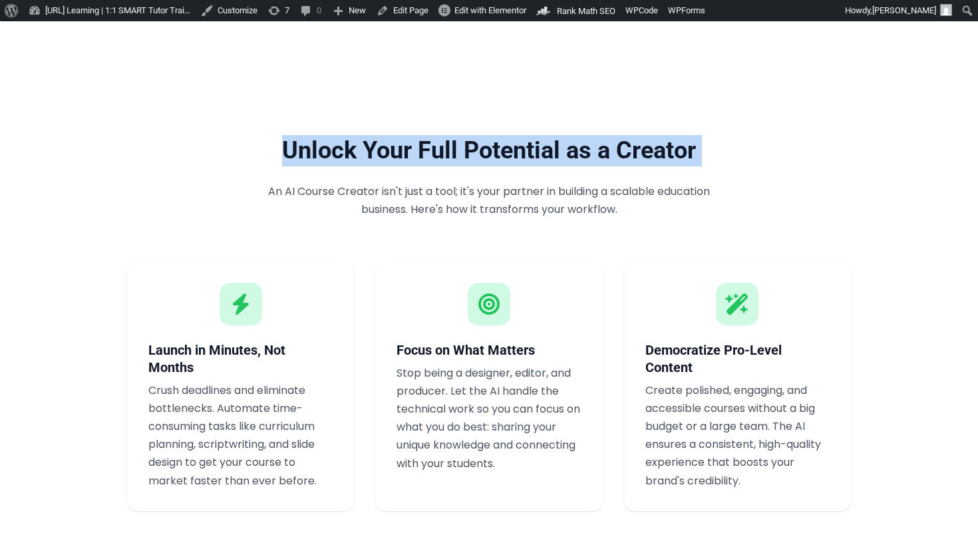
click at [385, 135] on h2 "Unlock Your Full Potential as a Creator" at bounding box center [489, 150] width 724 height 31
copy div "Unlock Your Full Potential as a Creator"
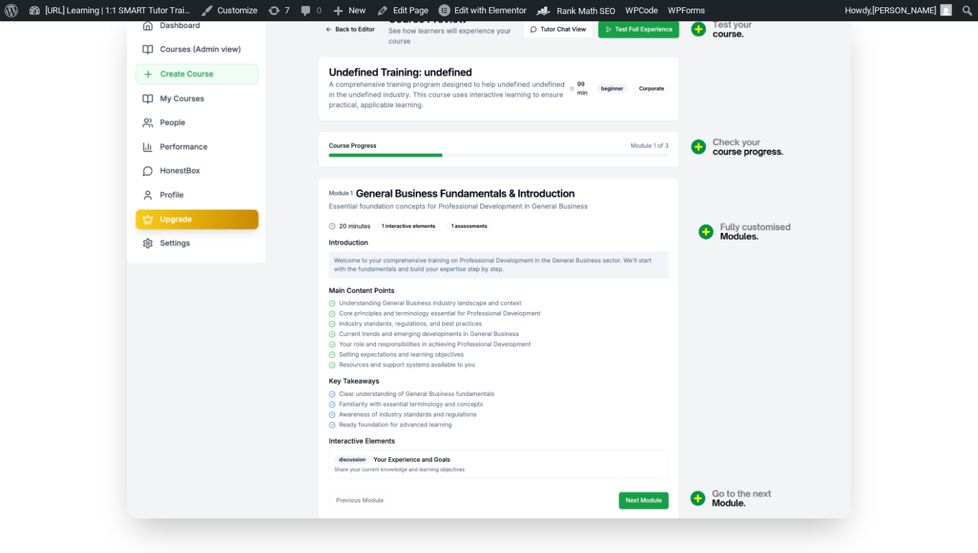
scroll to position [764, 0]
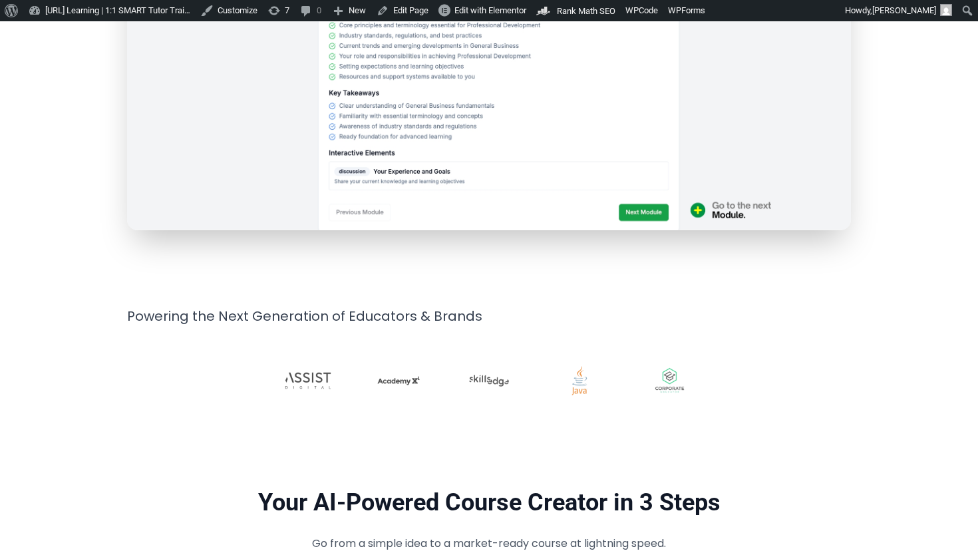
click at [342, 322] on p "Powering the Next Generation of Educators & Brands" at bounding box center [489, 316] width 724 height 23
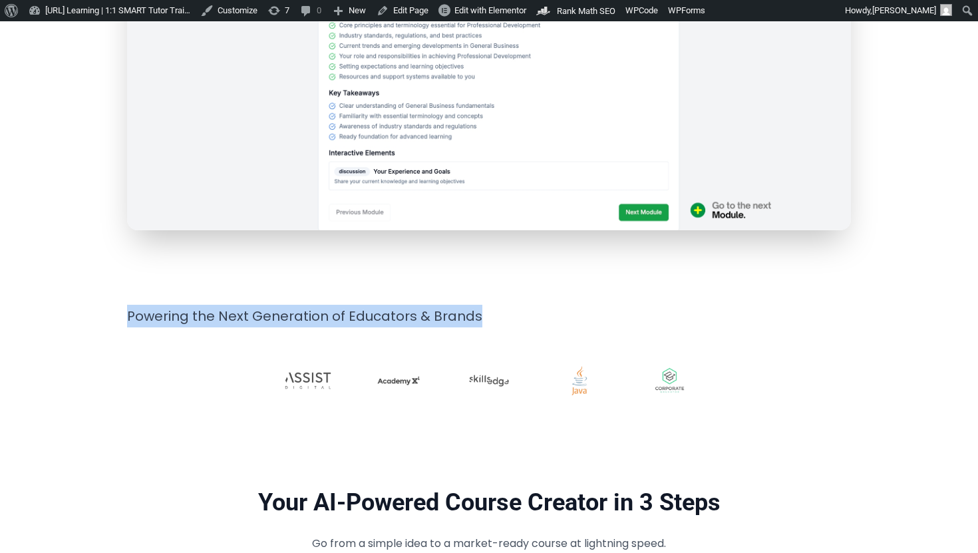
click at [342, 322] on p "Powering the Next Generation of Educators & Brands" at bounding box center [489, 316] width 724 height 23
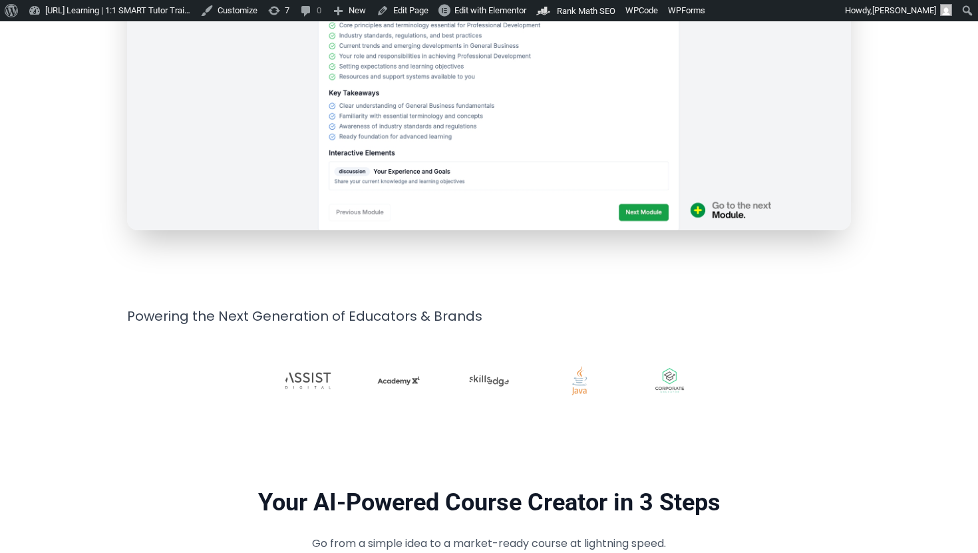
click at [395, 317] on p "Powering the Next Generation of Educators & Brands" at bounding box center [489, 316] width 724 height 23
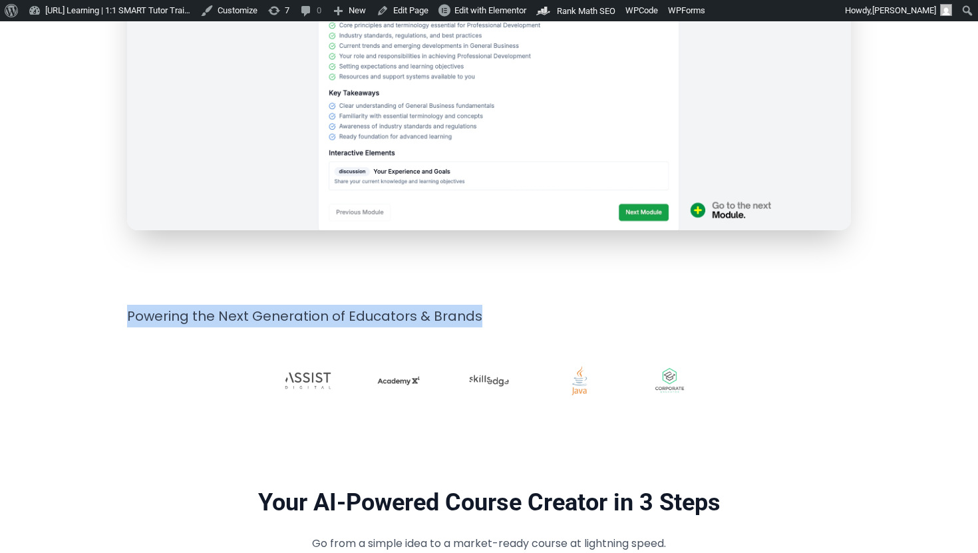
click at [395, 317] on p "Powering the Next Generation of Educators & Brands" at bounding box center [489, 316] width 724 height 23
copy div "Powering the Next Generation of Educators & Brands"
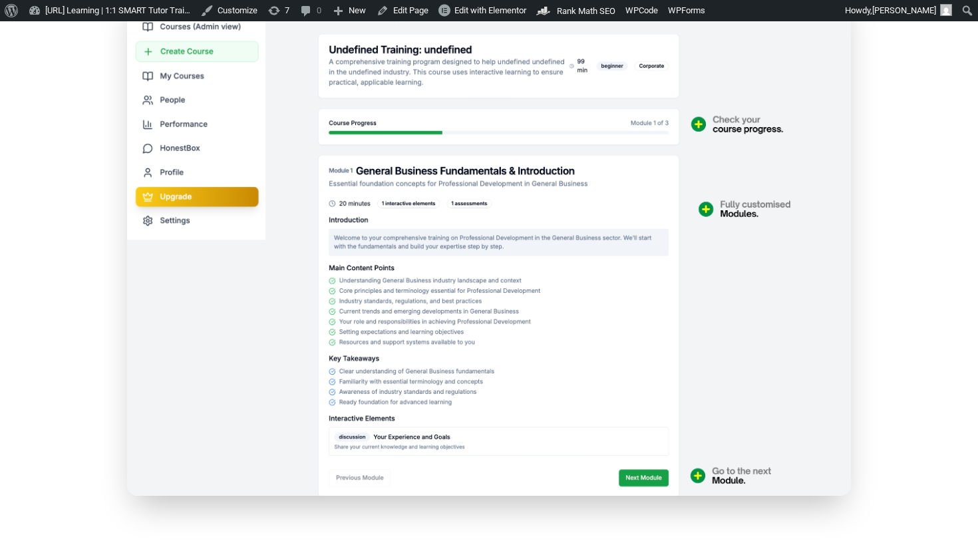
scroll to position [0, 0]
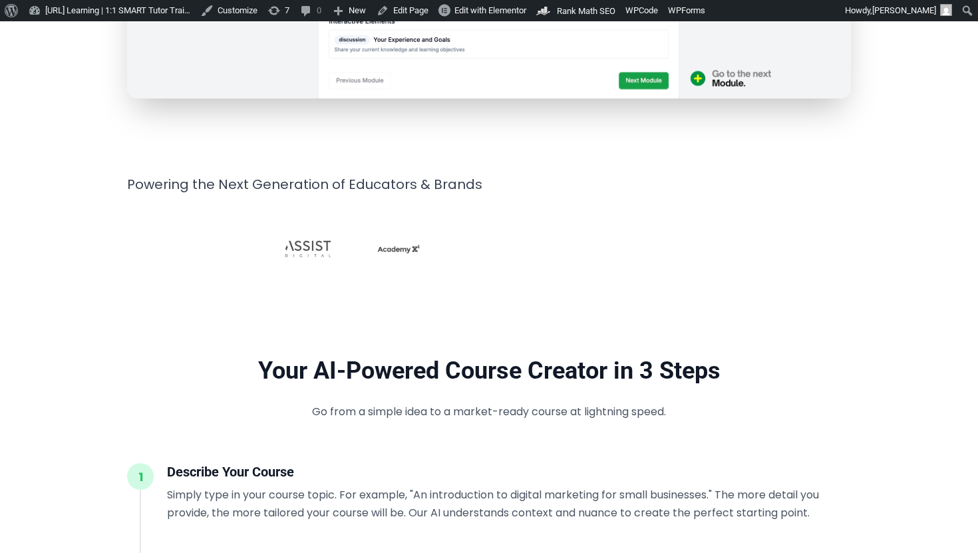
scroll to position [899, 0]
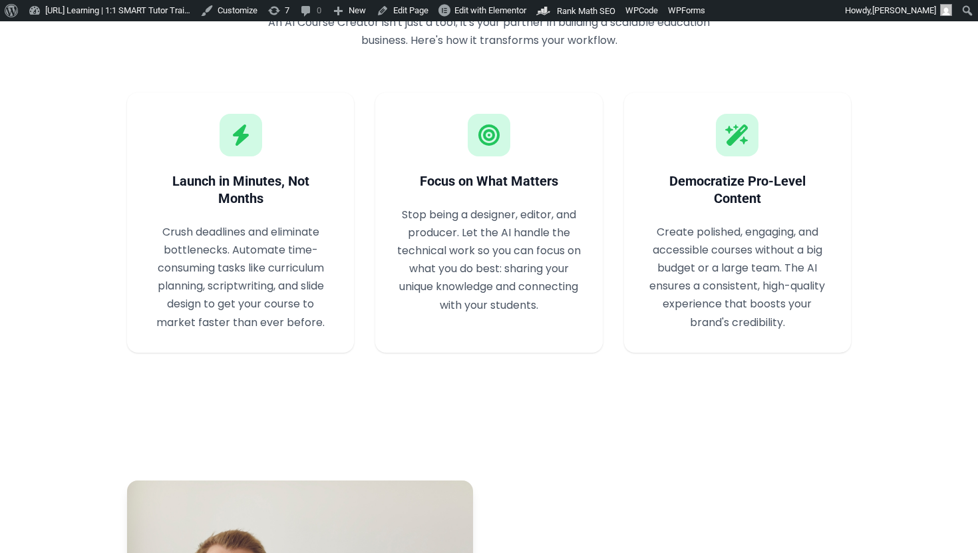
scroll to position [1689, 0]
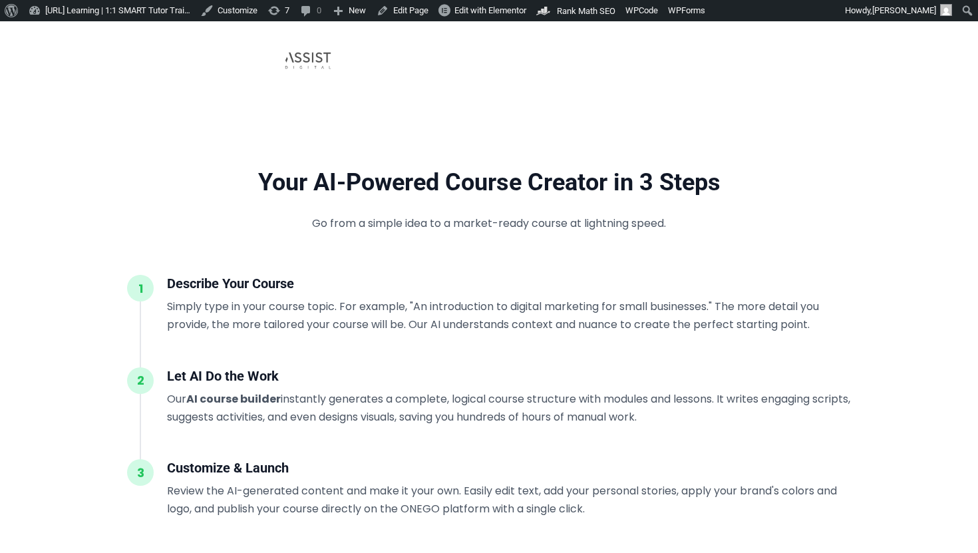
scroll to position [738, 0]
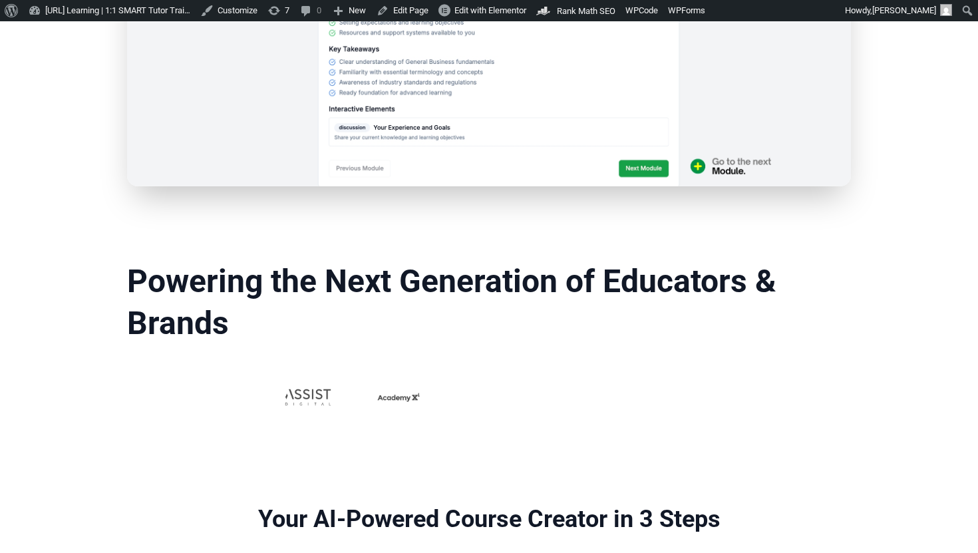
scroll to position [805, 0]
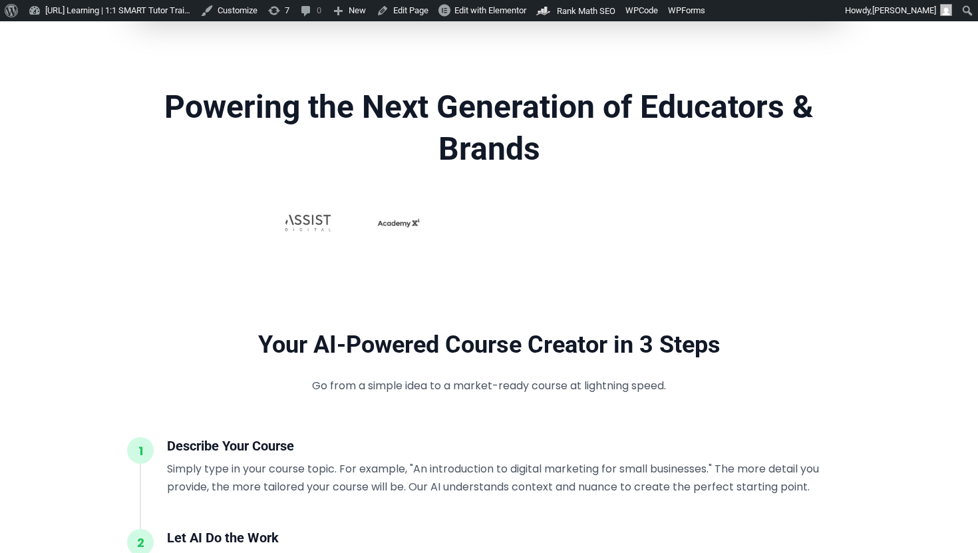
scroll to position [788, 0]
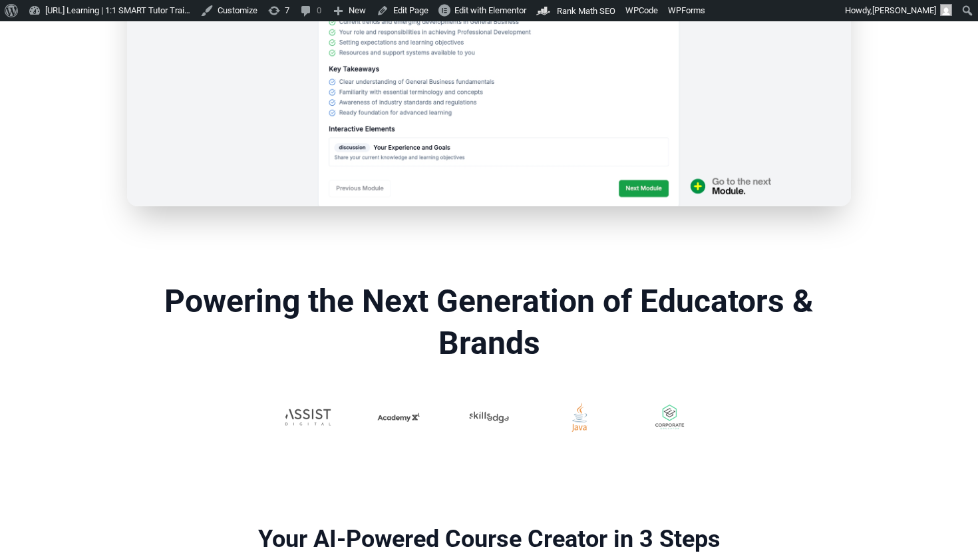
click at [501, 311] on h2 "Powering the Next Generation of Educators & Brands" at bounding box center [489, 322] width 724 height 83
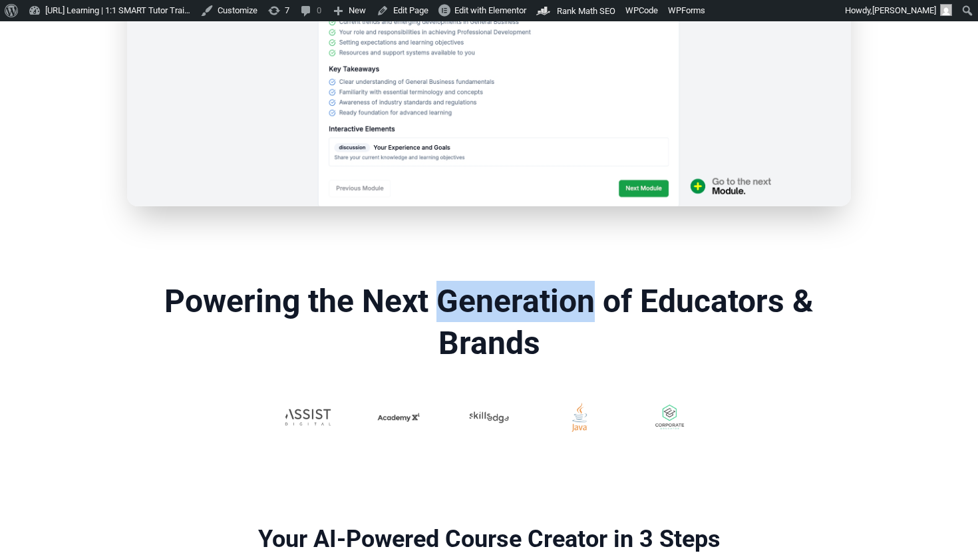
click at [501, 311] on h2 "Powering the Next Generation of Educators & Brands" at bounding box center [489, 322] width 724 height 83
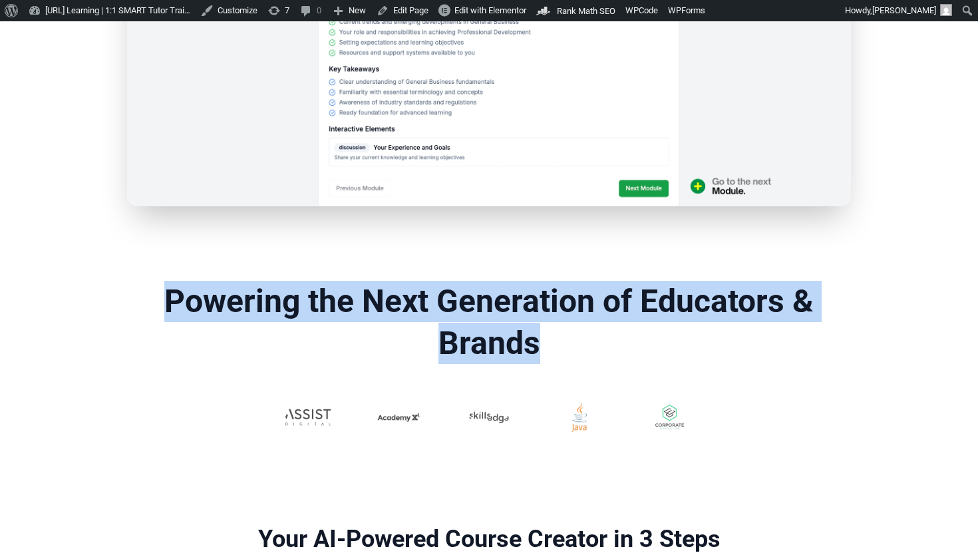
copy div "Powering the Next Generation of Educators & Brands"
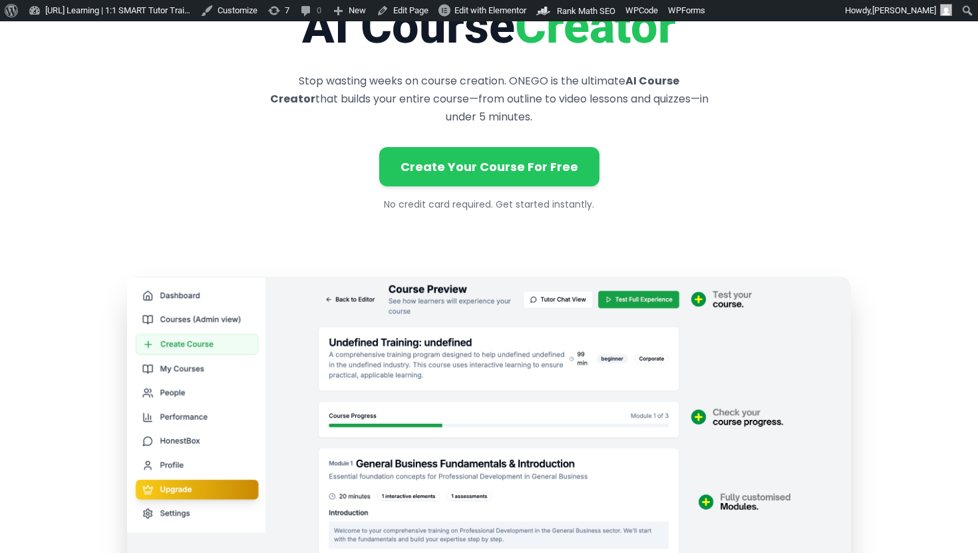
scroll to position [0, 0]
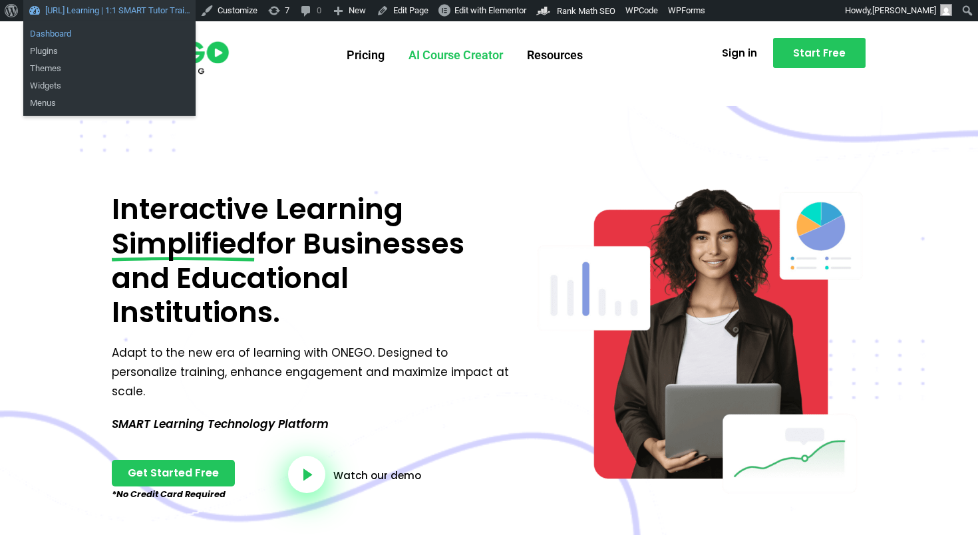
click at [129, 35] on link "Dashboard" at bounding box center [109, 33] width 172 height 17
click at [164, 17] on link "[URL] Learning | 1:1 SMART Tutor Trai…" at bounding box center [109, 10] width 172 height 21
click at [120, 35] on link "Dashboard" at bounding box center [109, 33] width 172 height 17
